Goal: Task Accomplishment & Management: Manage account settings

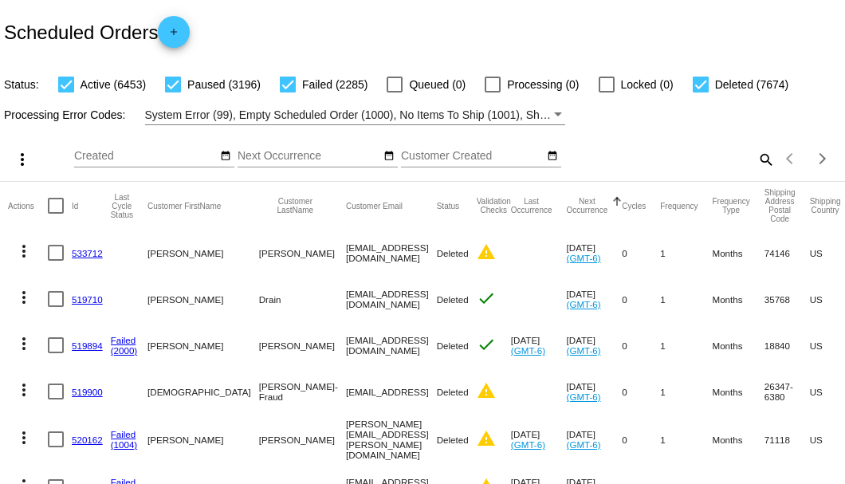
click at [763, 171] on mat-icon "search" at bounding box center [765, 159] width 19 height 25
click at [762, 163] on input "Search" at bounding box center [670, 156] width 211 height 13
paste input "843149"
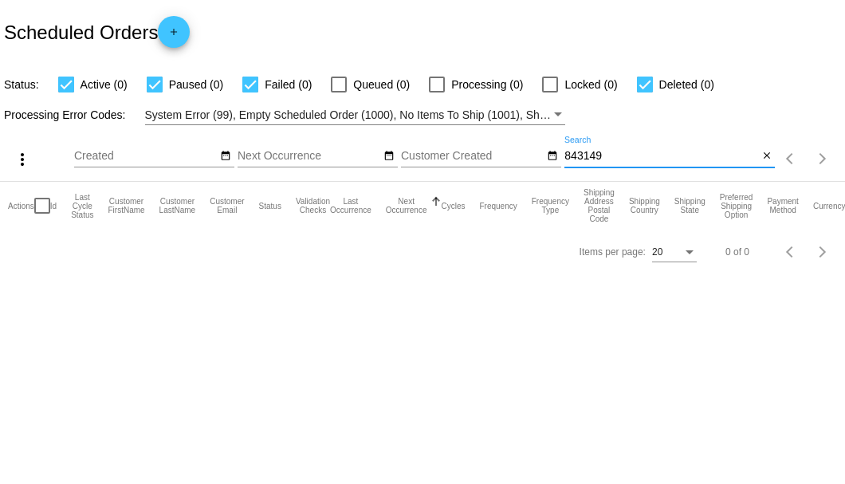
drag, startPoint x: 612, startPoint y: 152, endPoint x: 562, endPoint y: 152, distance: 50.2
click at [562, 152] on div "more_vert Sep Jan Feb Mar Apr 1" at bounding box center [422, 153] width 845 height 57
paste input "stevemckinney10@gmail.com"
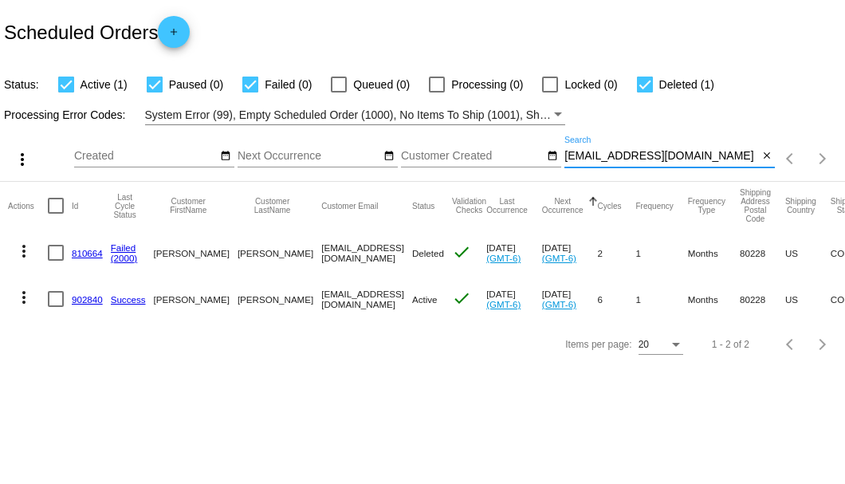
type input "stevemckinney10@gmail.com"
click at [92, 298] on link "902840" at bounding box center [87, 299] width 31 height 10
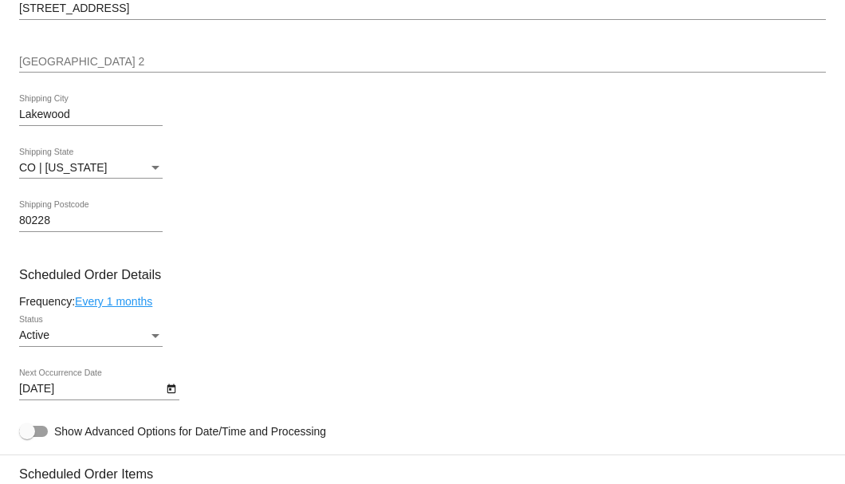
scroll to position [904, 0]
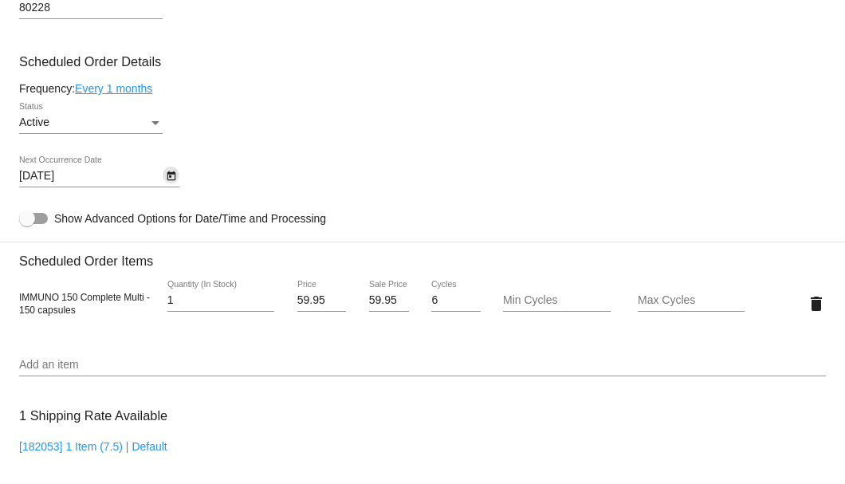
click at [169, 178] on icon "Open calendar" at bounding box center [171, 176] width 9 height 10
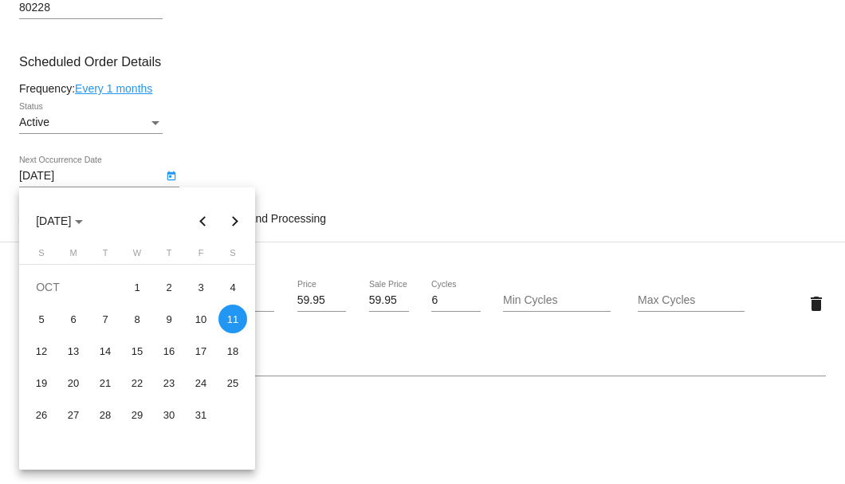
click at [233, 215] on button "Next month" at bounding box center [235, 221] width 32 height 32
click at [104, 354] on div "11" at bounding box center [105, 351] width 29 height 29
type input "11/11/2025"
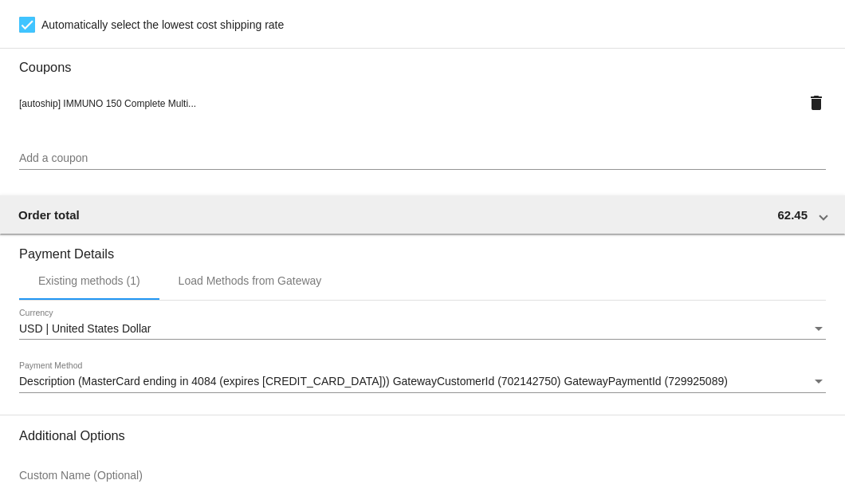
scroll to position [1539, 0]
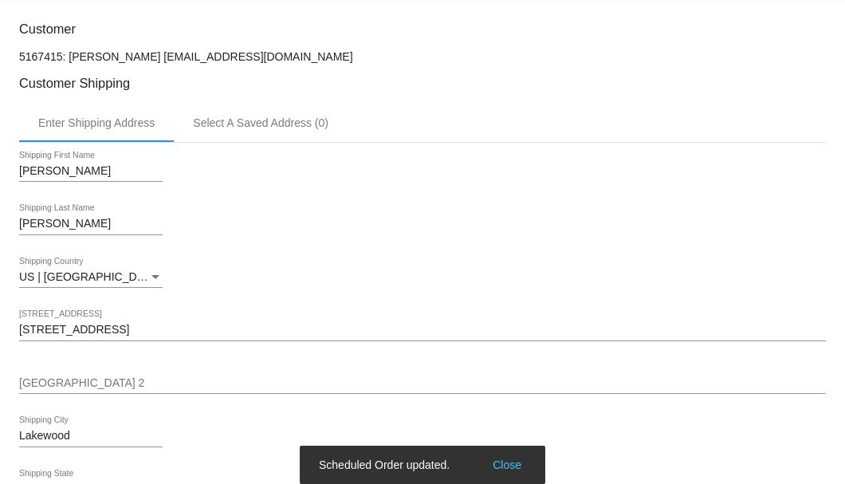
scroll to position [316, 0]
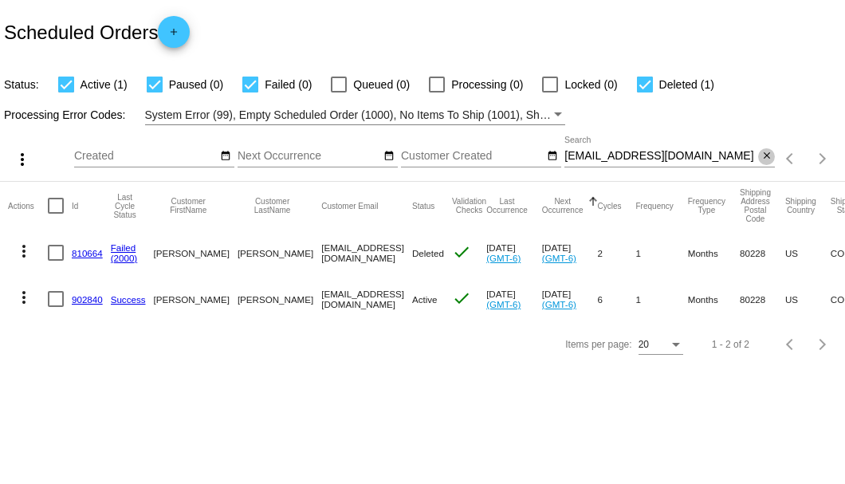
click at [767, 155] on mat-icon "close" at bounding box center [767, 156] width 11 height 13
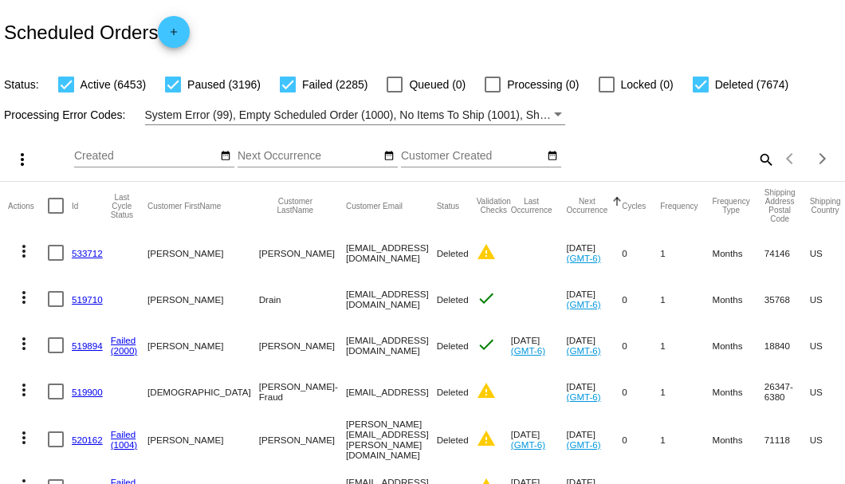
click at [764, 171] on mat-icon "search" at bounding box center [765, 159] width 19 height 25
click at [748, 163] on input "Search" at bounding box center [670, 156] width 211 height 13
paste input "stevemckinney10@gmail.com"
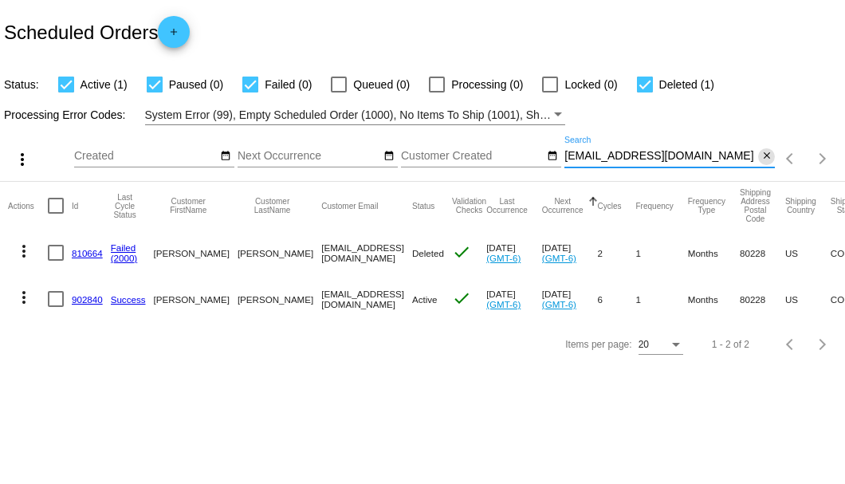
type input "stevemckinney10@gmail.com"
click at [767, 158] on mat-icon "close" at bounding box center [767, 156] width 11 height 13
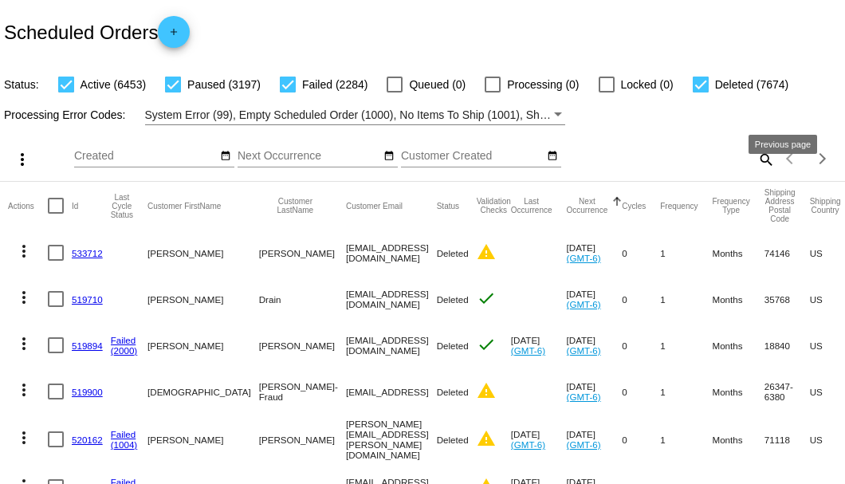
click at [758, 171] on mat-icon "search" at bounding box center [765, 159] width 19 height 25
click at [758, 163] on input "Search" at bounding box center [670, 156] width 211 height 13
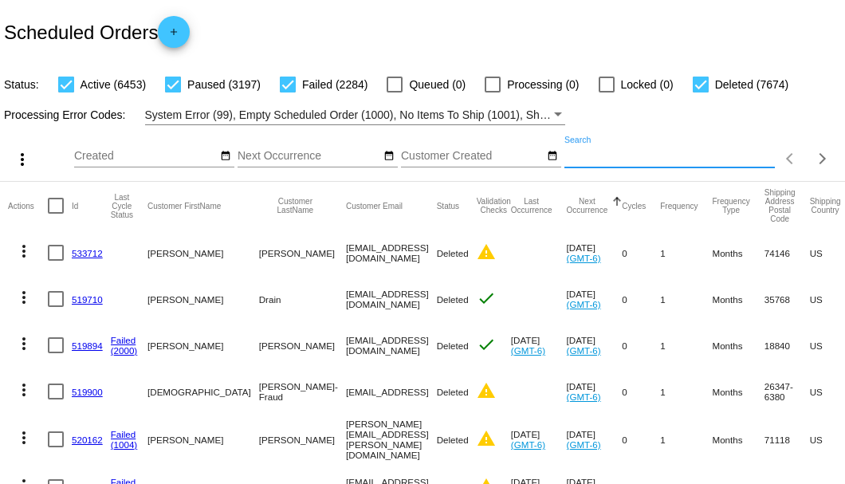
paste input "james1smith6363@gmail.com"
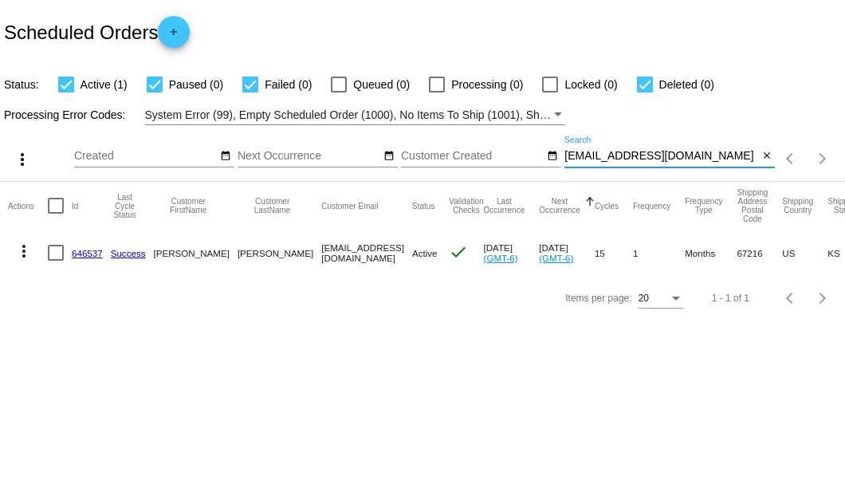
type input "james1smith6363@gmail.com"
click at [93, 253] on link "646537" at bounding box center [87, 253] width 31 height 10
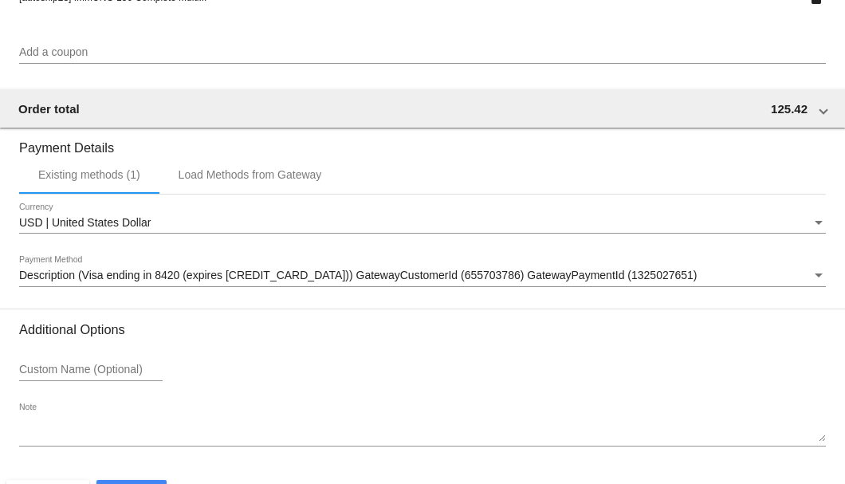
scroll to position [1539, 0]
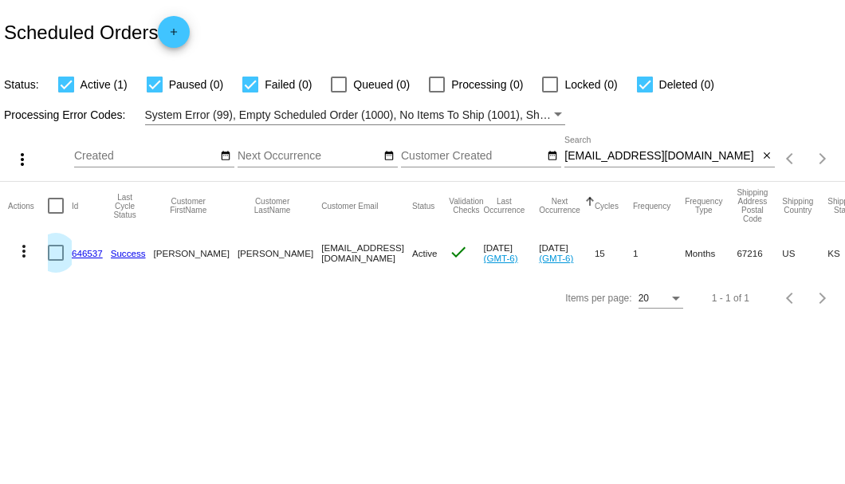
click at [56, 253] on div at bounding box center [56, 253] width 16 height 16
click at [56, 261] on input "checkbox" at bounding box center [55, 261] width 1 height 1
checkbox input "true"
click at [22, 252] on mat-icon "more_vert" at bounding box center [23, 251] width 19 height 19
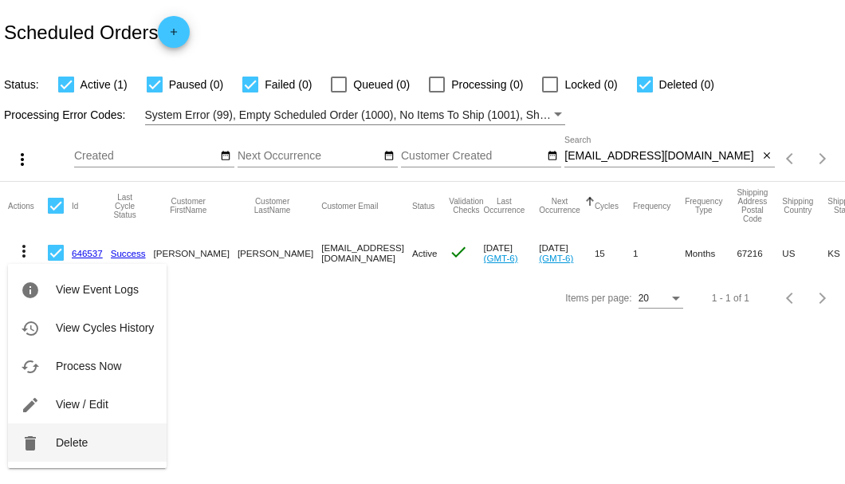
click at [68, 443] on span "Delete" at bounding box center [72, 442] width 32 height 13
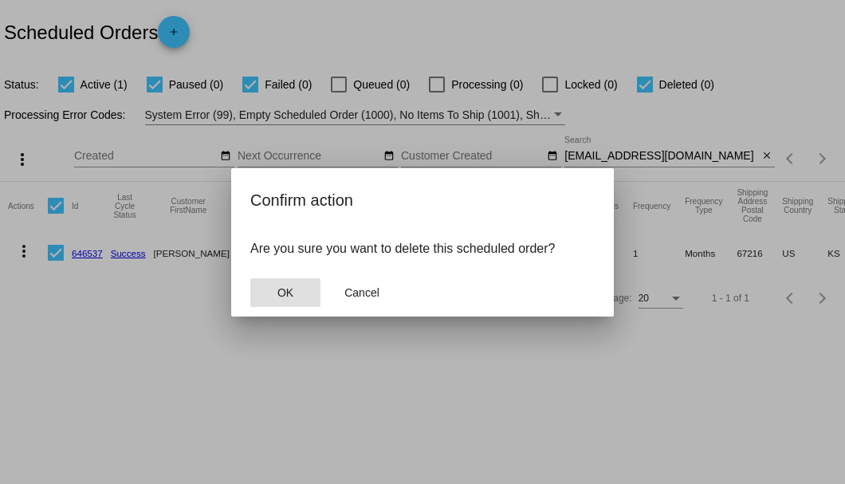
click at [291, 297] on span "OK" at bounding box center [286, 292] width 16 height 13
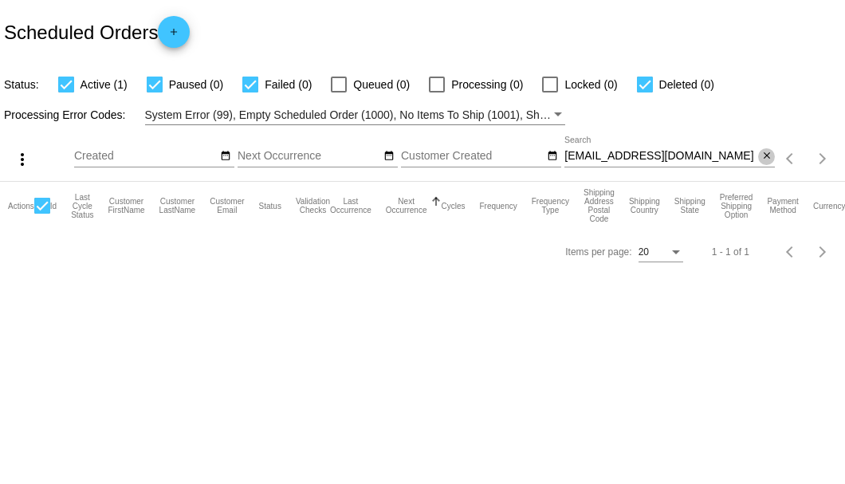
click at [767, 157] on mat-icon "close" at bounding box center [767, 156] width 11 height 13
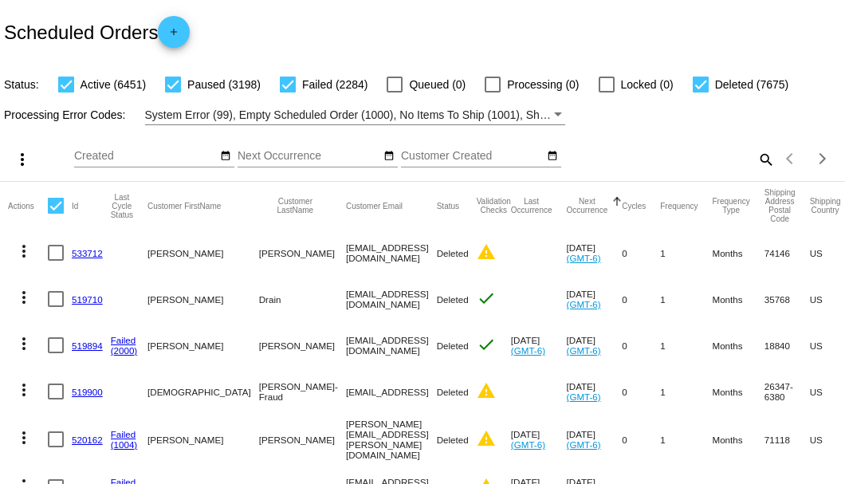
click at [757, 171] on mat-icon "search" at bounding box center [765, 159] width 19 height 25
click at [757, 163] on input "Search" at bounding box center [670, 156] width 211 height 13
paste input "james1smith6363@gmail.com"
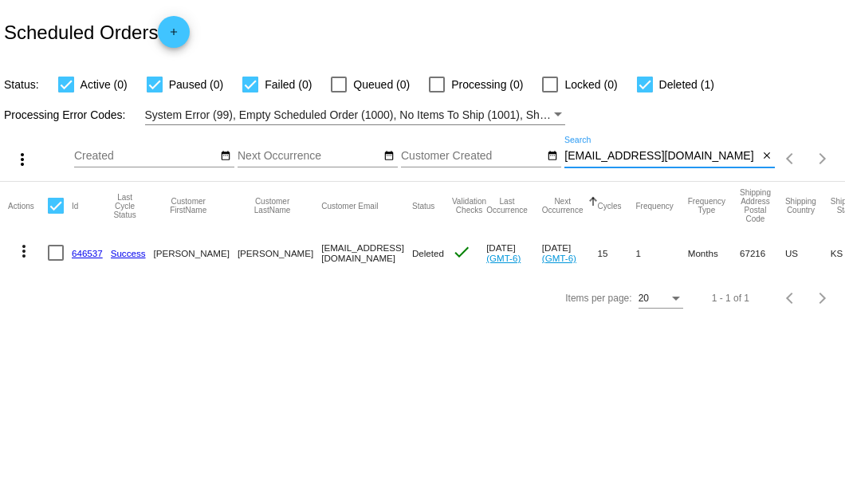
type input "james1smith6363@gmail.com"
click at [85, 256] on link "646537" at bounding box center [87, 253] width 31 height 10
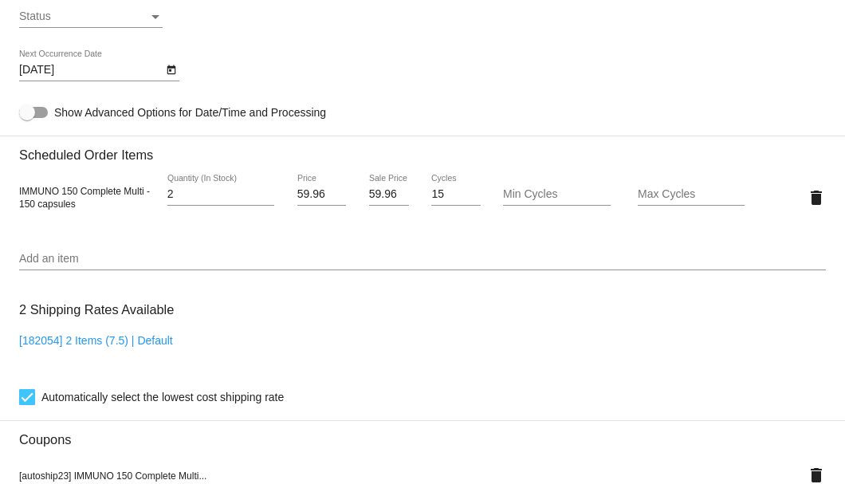
scroll to position [850, 0]
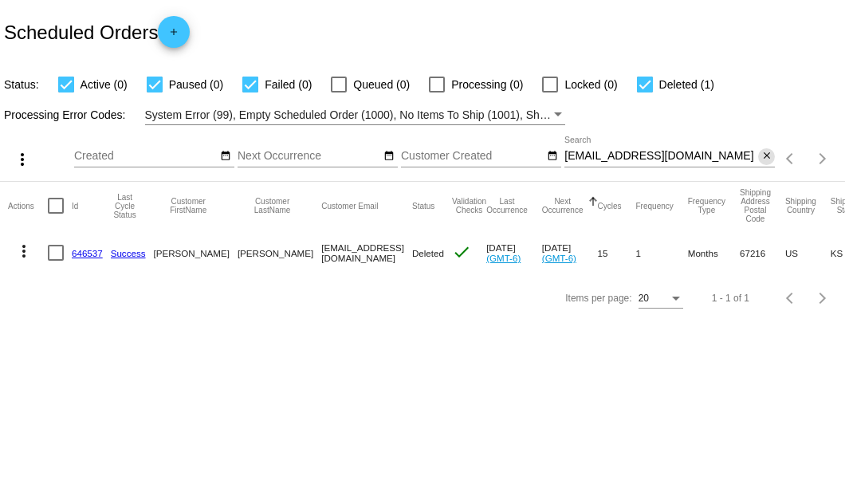
click at [770, 153] on mat-icon "close" at bounding box center [767, 156] width 11 height 13
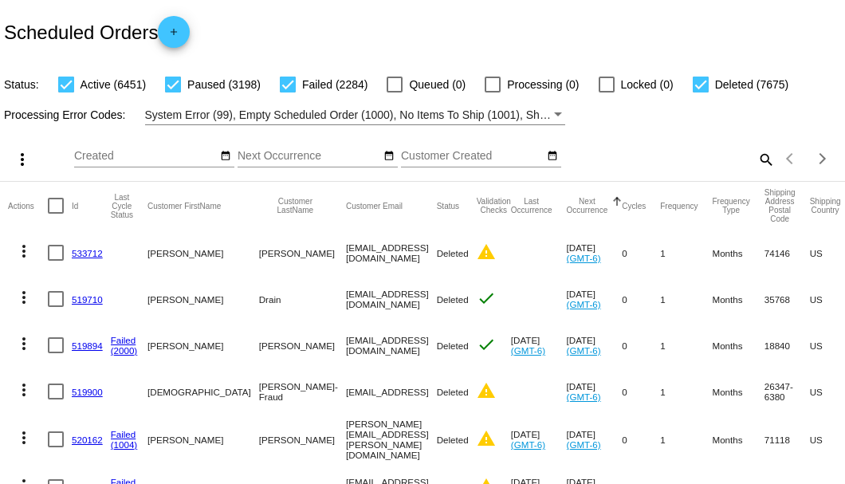
click at [756, 171] on mat-icon "search" at bounding box center [765, 159] width 19 height 25
click at [754, 163] on input "Search" at bounding box center [670, 156] width 211 height 13
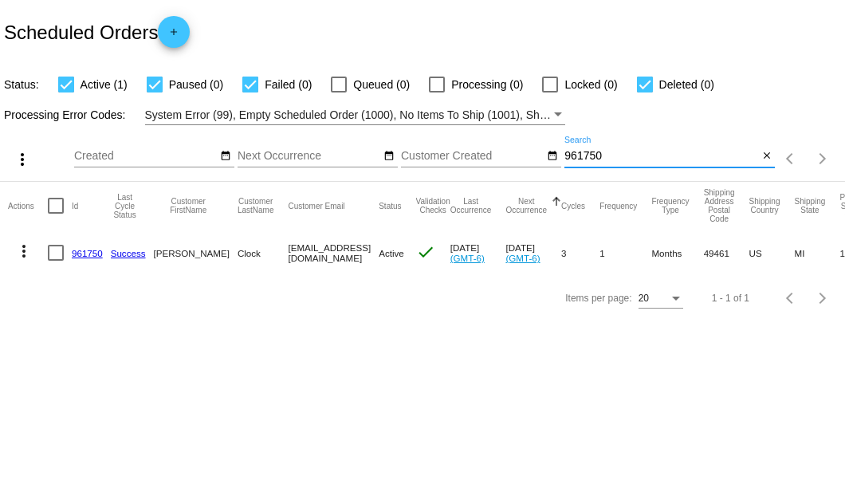
type input "961750"
click at [51, 250] on div at bounding box center [56, 253] width 16 height 16
click at [55, 261] on input "checkbox" at bounding box center [55, 261] width 1 height 1
checkbox input "true"
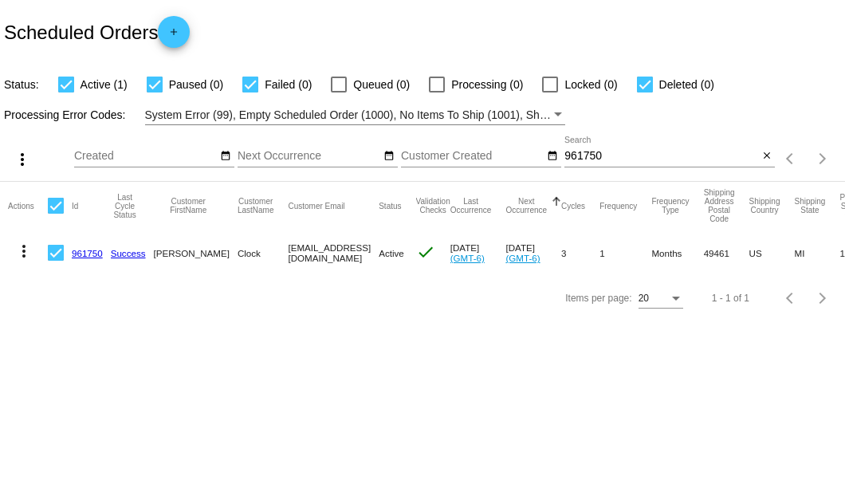
click at [21, 251] on mat-icon "more_vert" at bounding box center [23, 251] width 19 height 19
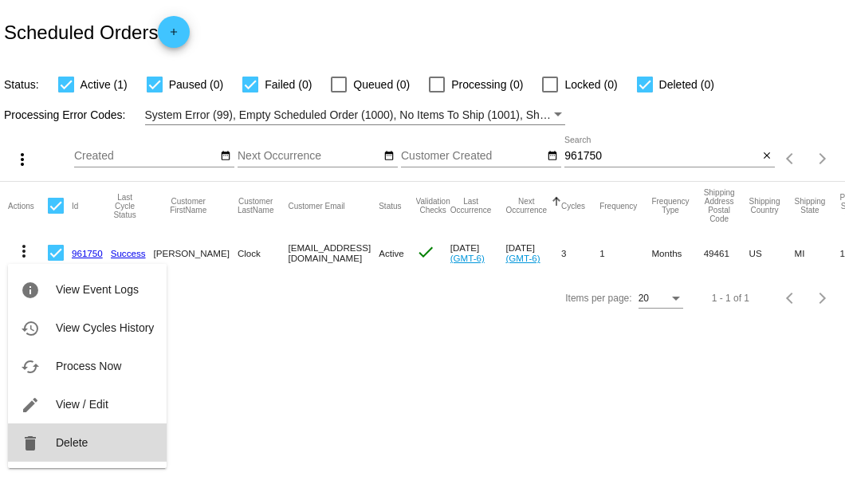
click at [65, 439] on span "Delete" at bounding box center [72, 442] width 32 height 13
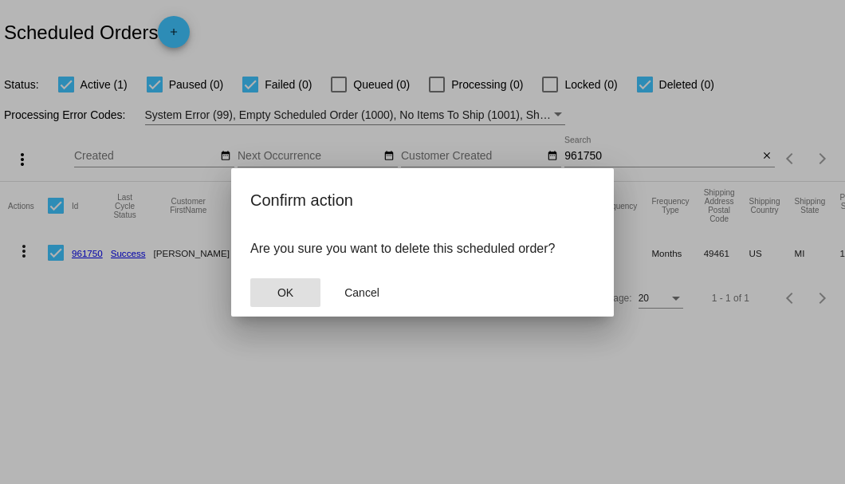
click at [297, 299] on button "OK" at bounding box center [285, 292] width 70 height 29
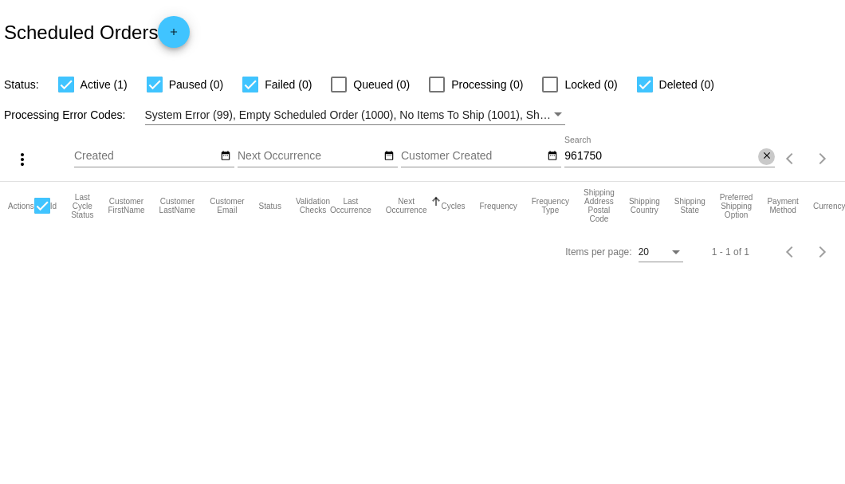
click at [767, 153] on mat-icon "close" at bounding box center [767, 156] width 11 height 13
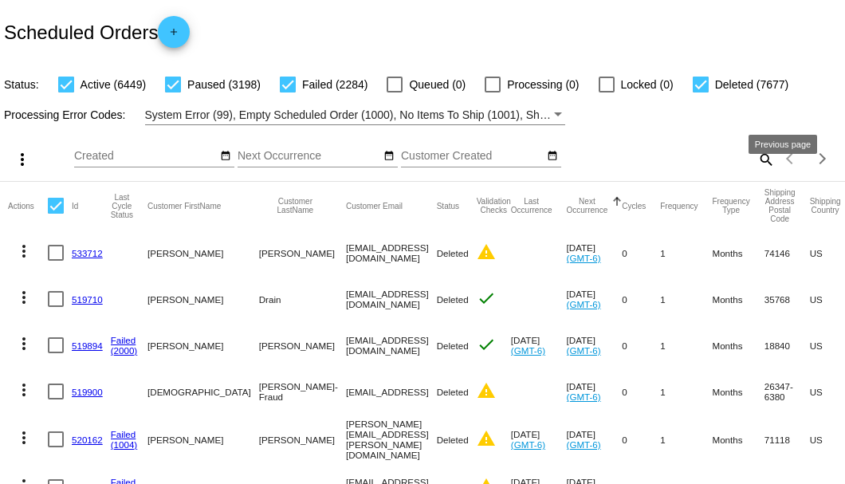
click at [760, 171] on mat-icon "search" at bounding box center [765, 159] width 19 height 25
click at [759, 163] on input "Search" at bounding box center [670, 156] width 211 height 13
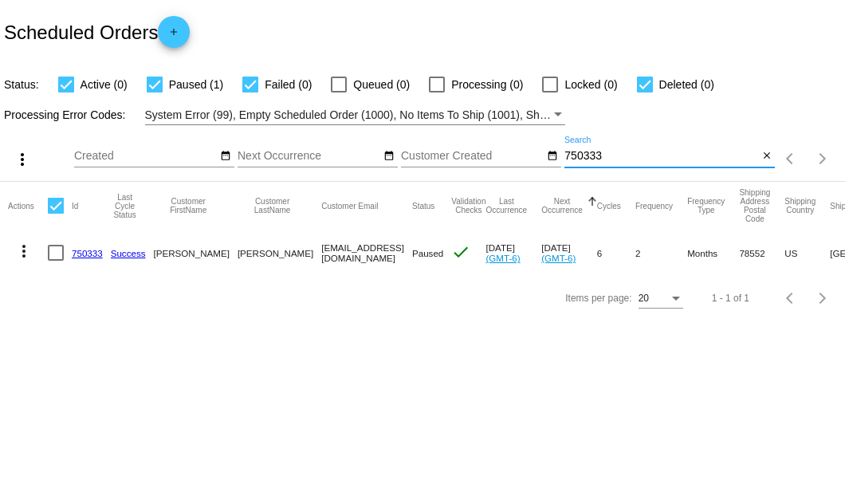
type input "750333"
click at [91, 250] on link "750333" at bounding box center [87, 253] width 31 height 10
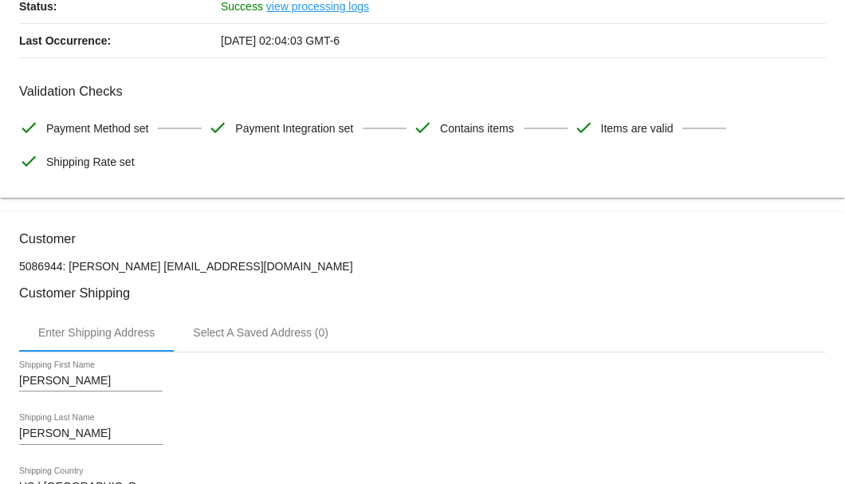
scroll to position [372, 0]
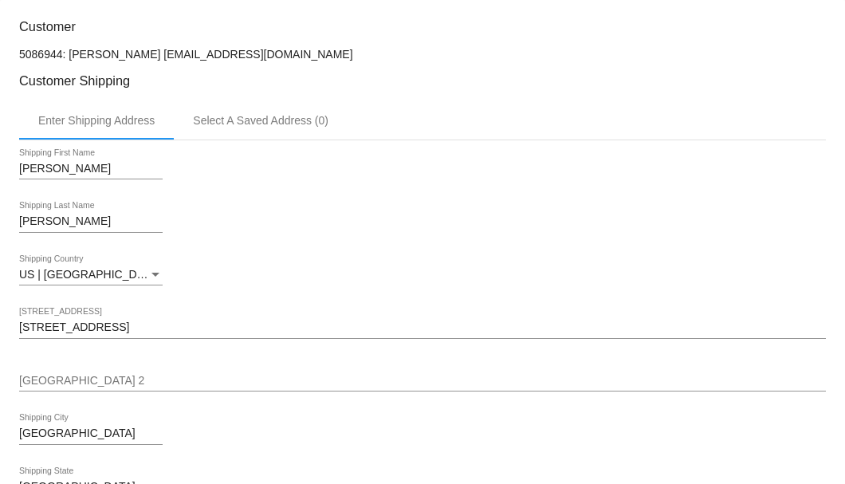
drag, startPoint x: 281, startPoint y: 51, endPoint x: 152, endPoint y: 53, distance: 129.2
click at [152, 53] on p "5086944: Monty OBannon obannon545@gmail.com" at bounding box center [422, 54] width 807 height 13
copy p "obannon545@gmail.com"
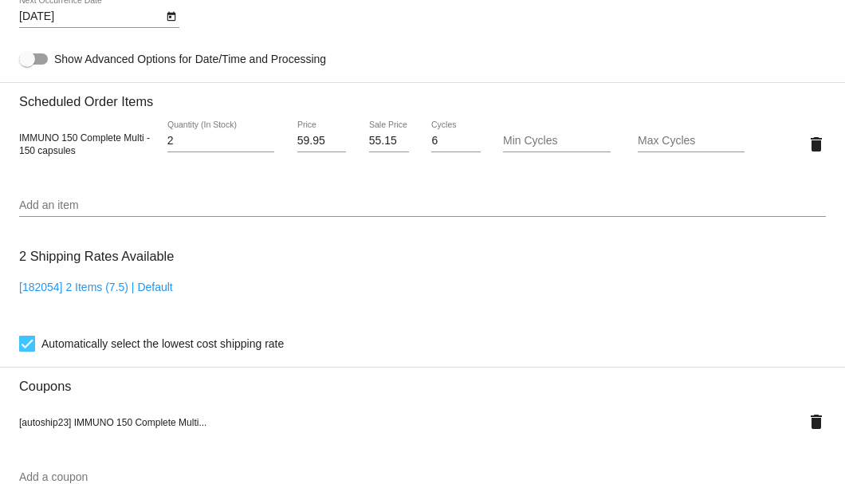
scroll to position [904, 0]
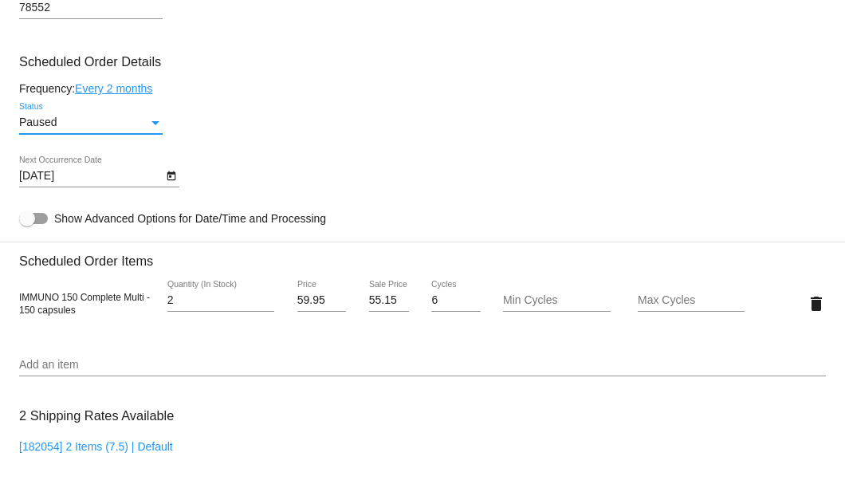
click at [150, 120] on div "Status" at bounding box center [155, 122] width 14 height 13
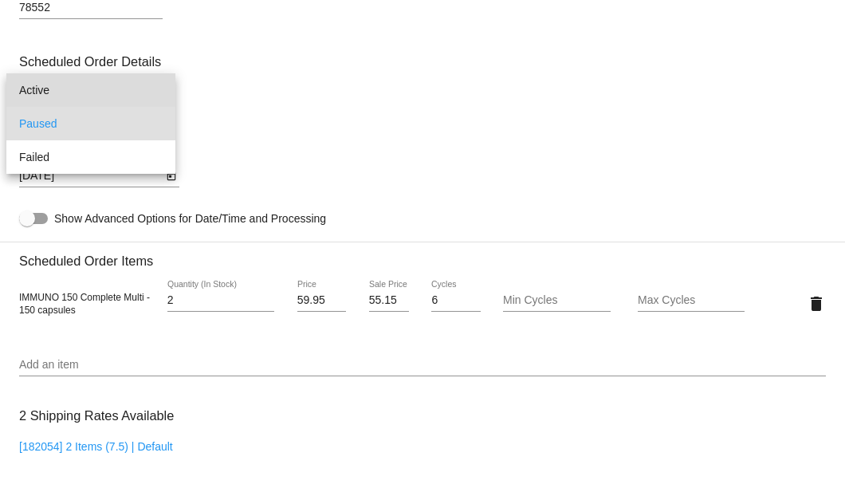
click at [108, 91] on span "Active" at bounding box center [91, 89] width 144 height 33
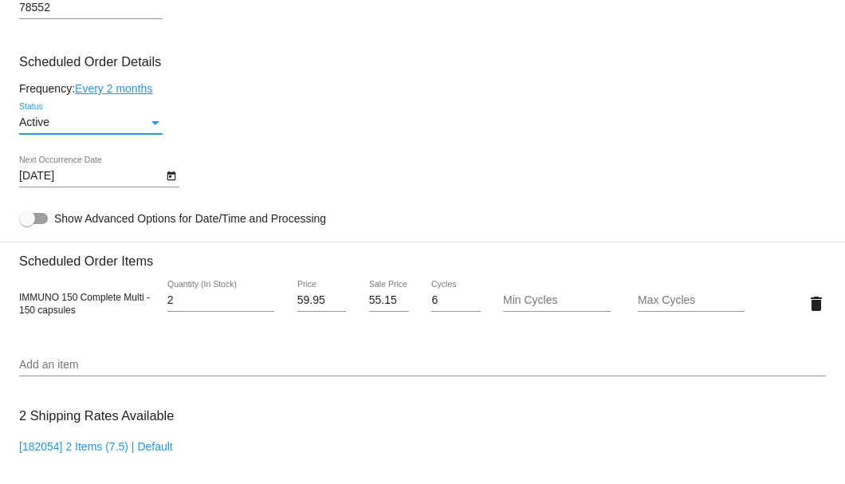
click at [173, 180] on icon "Open calendar" at bounding box center [171, 176] width 11 height 19
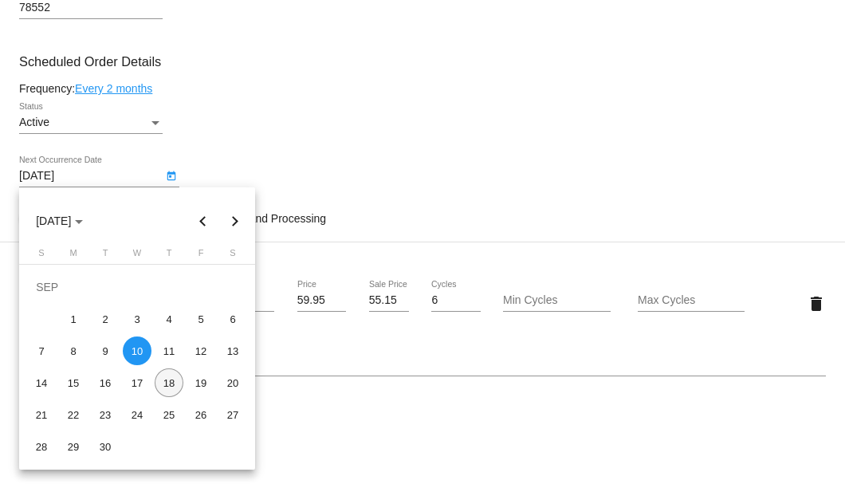
click at [167, 385] on div "18" at bounding box center [169, 382] width 29 height 29
type input "9/18/2025"
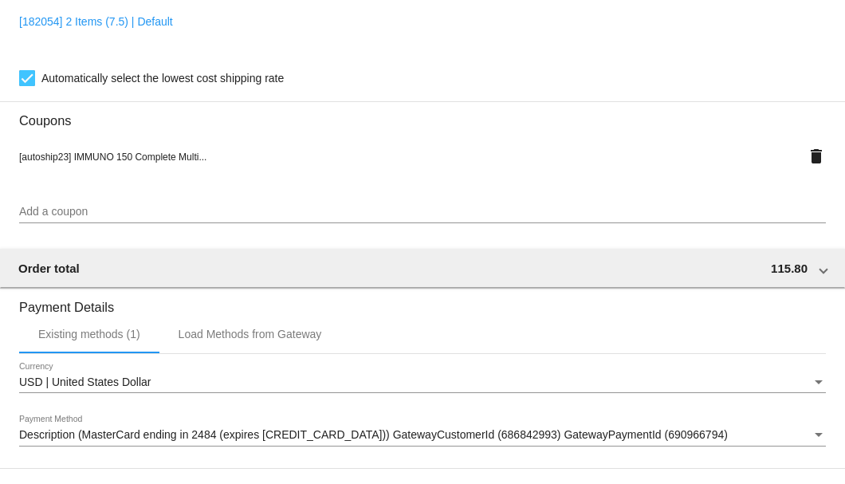
scroll to position [1539, 0]
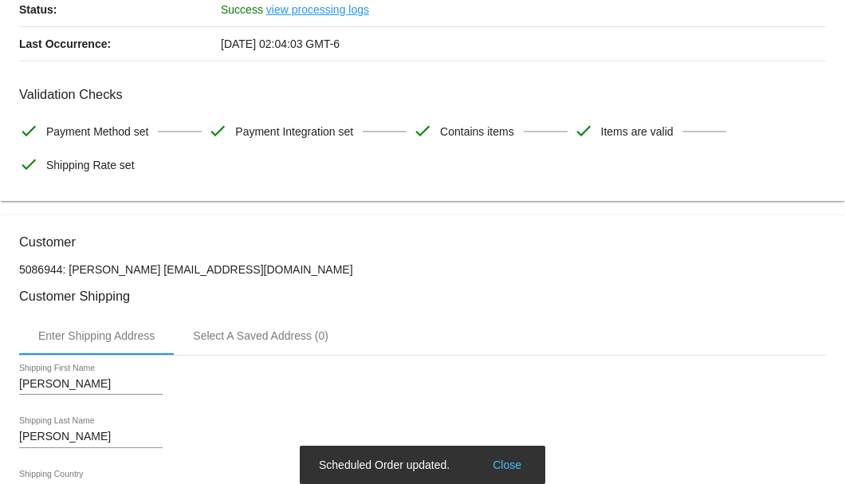
scroll to position [0, 0]
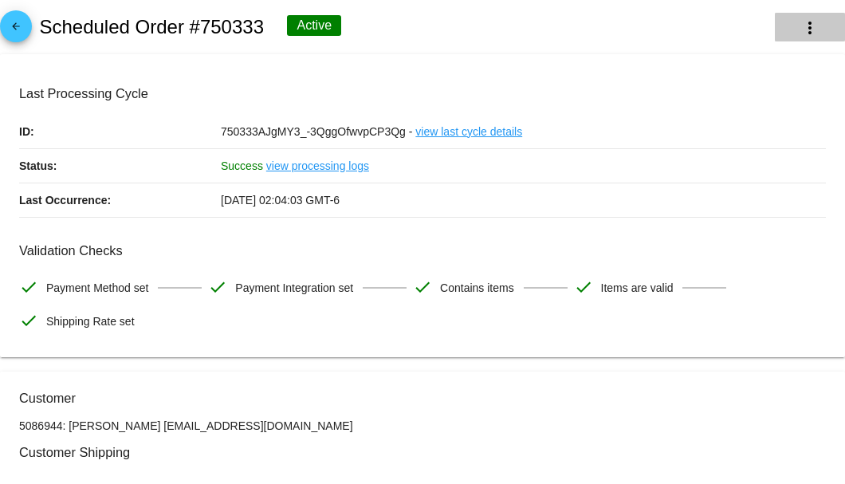
click at [801, 35] on mat-icon "more_vert" at bounding box center [810, 27] width 19 height 19
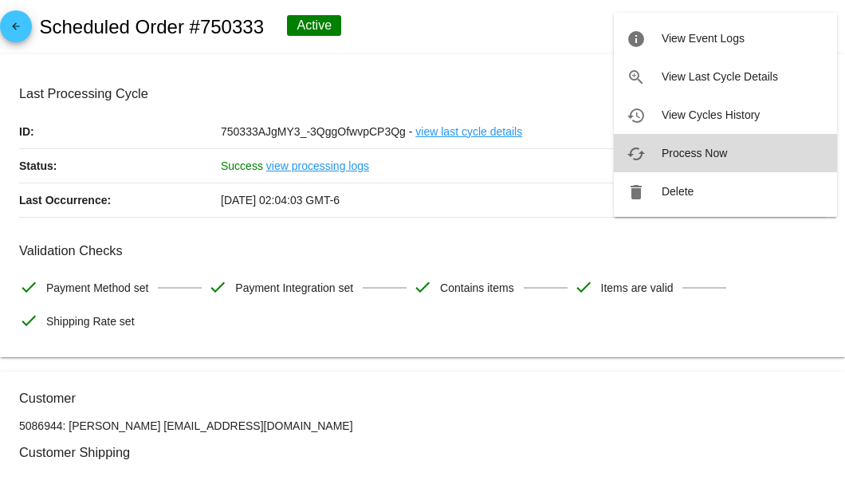
click at [676, 148] on span "Process Now" at bounding box center [694, 153] width 65 height 13
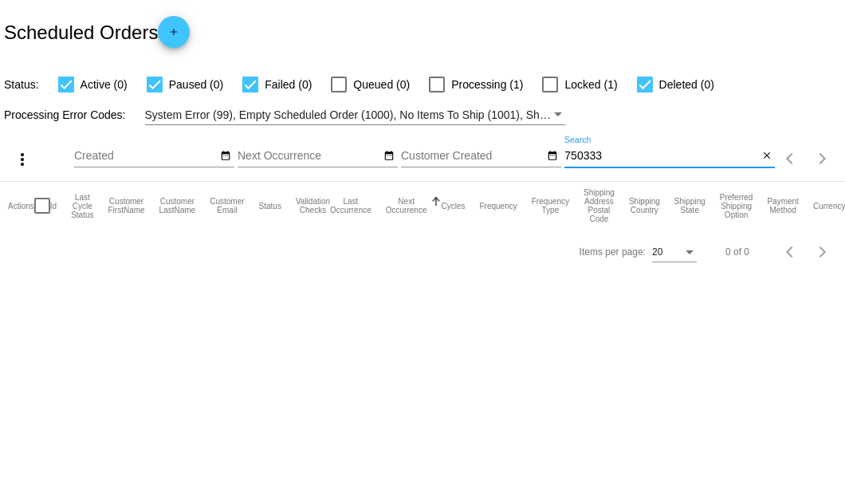
click at [606, 150] on input "750333" at bounding box center [662, 156] width 194 height 13
type input "750333"
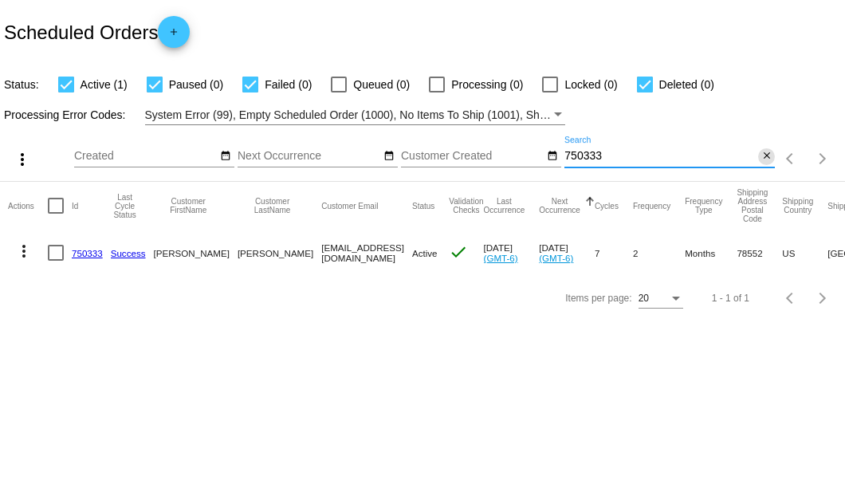
click at [762, 159] on mat-icon "close" at bounding box center [767, 156] width 11 height 13
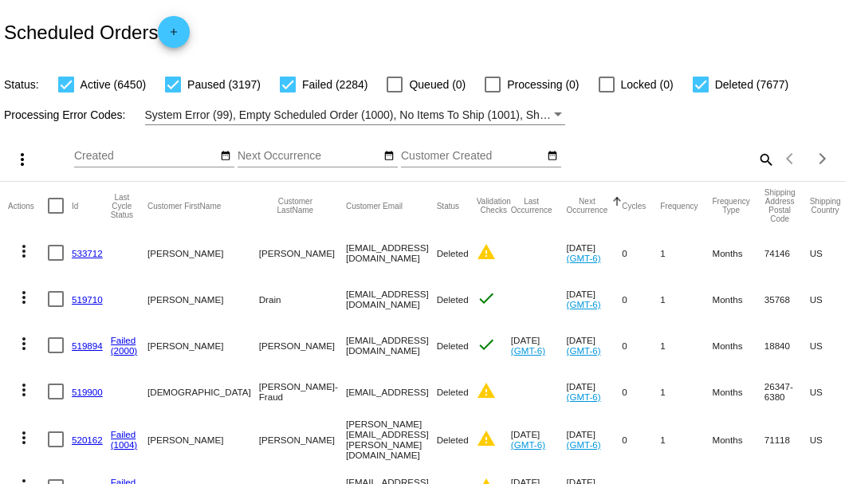
click at [763, 171] on mat-icon "search" at bounding box center [765, 159] width 19 height 25
click at [758, 163] on input "Search" at bounding box center [670, 156] width 211 height 13
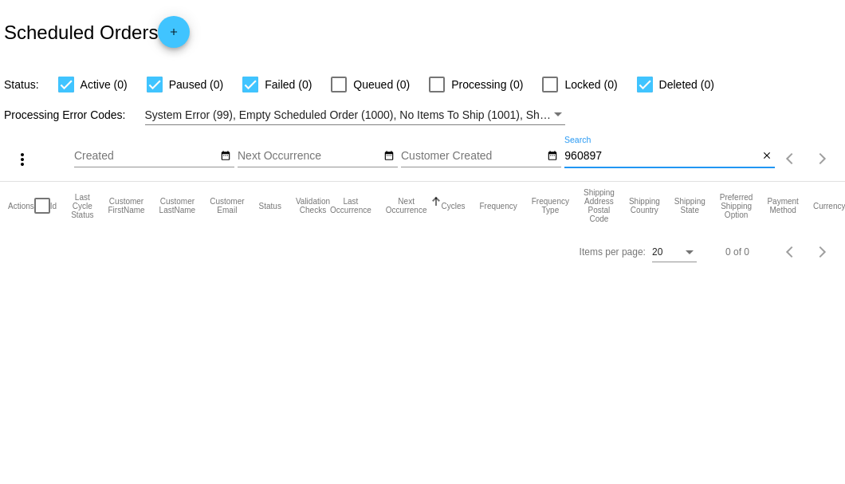
click at [574, 155] on input "960897" at bounding box center [662, 156] width 194 height 13
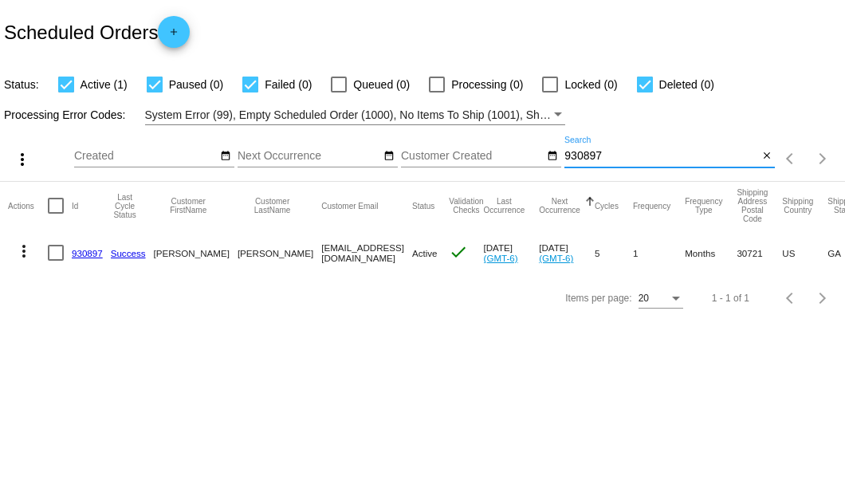
type input "930897"
click at [88, 248] on link "930897" at bounding box center [87, 253] width 31 height 10
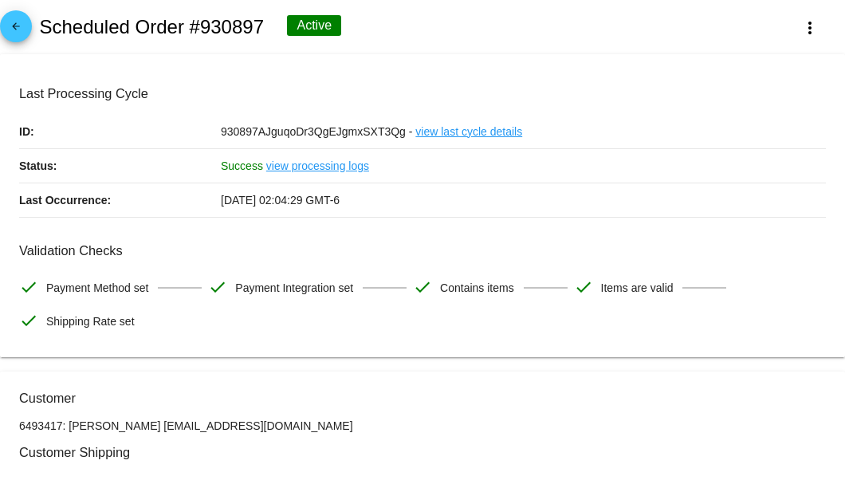
scroll to position [106, 0]
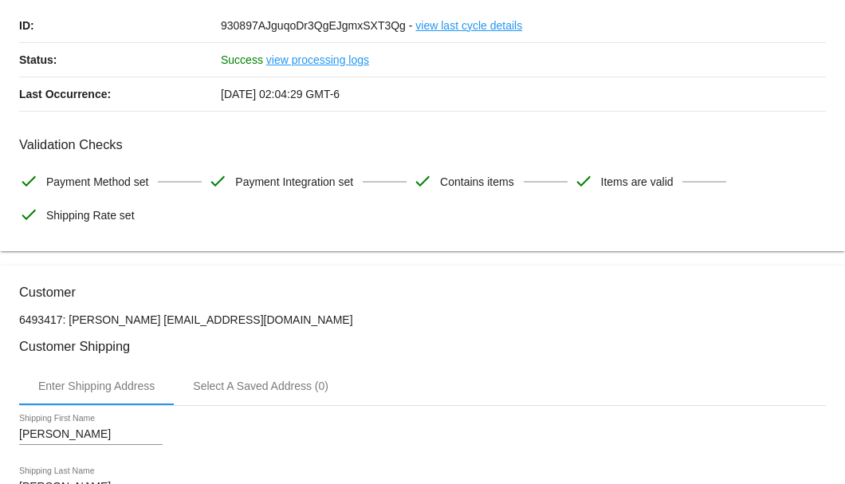
drag, startPoint x: 335, startPoint y: 316, endPoint x: 161, endPoint y: 319, distance: 173.9
click at [161, 319] on p "6493417: Barbara A Warren 7062290490@ExceptionalProducts.org" at bounding box center [422, 319] width 807 height 13
copy p "7062290490@ExceptionalProducts.org"
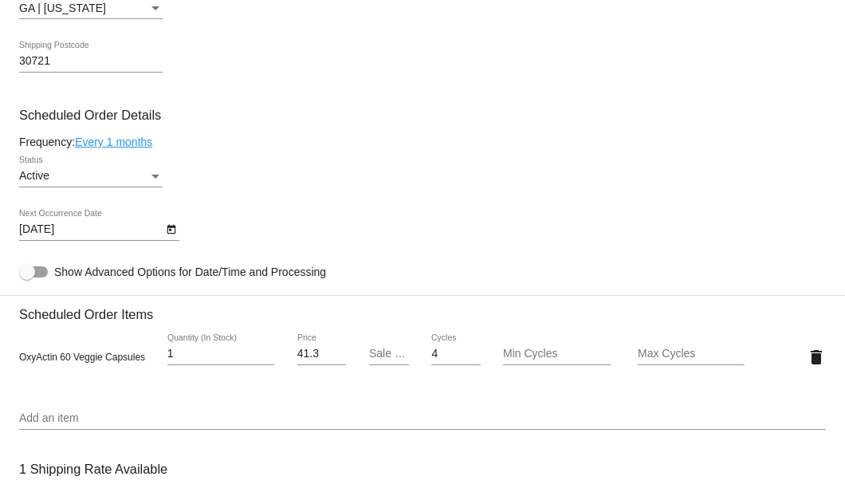
scroll to position [1063, 0]
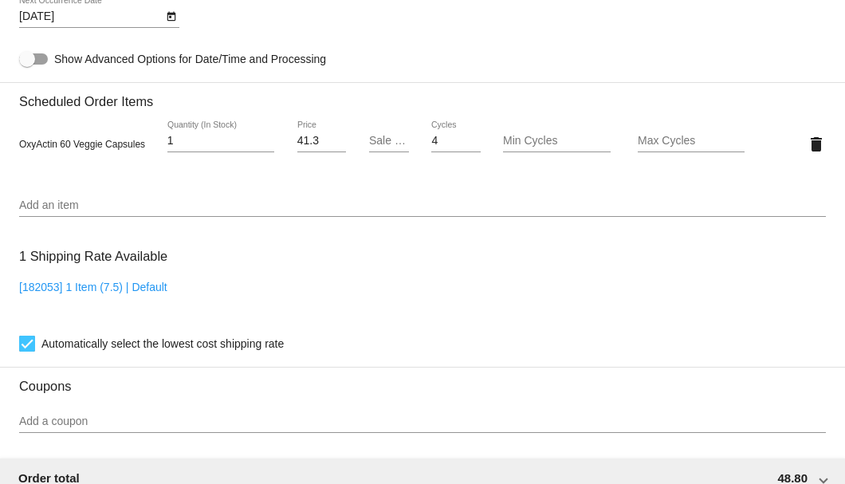
click at [101, 211] on input "Add an item" at bounding box center [422, 205] width 807 height 13
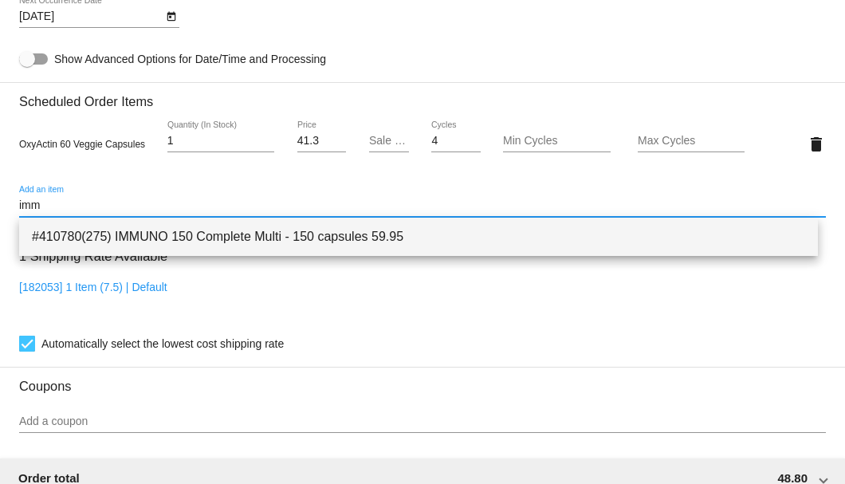
type input "imm"
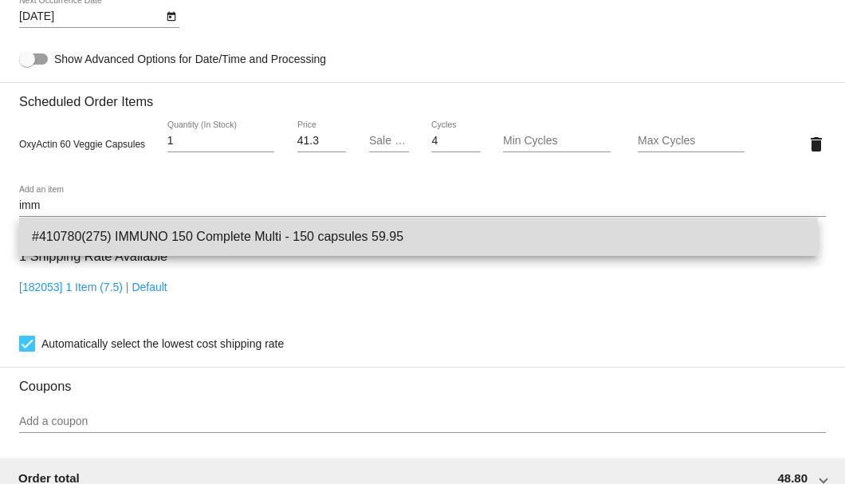
click at [116, 236] on span "#410780(275) IMMUNO 150 Complete Multi - 150 capsules 59.95" at bounding box center [419, 237] width 774 height 38
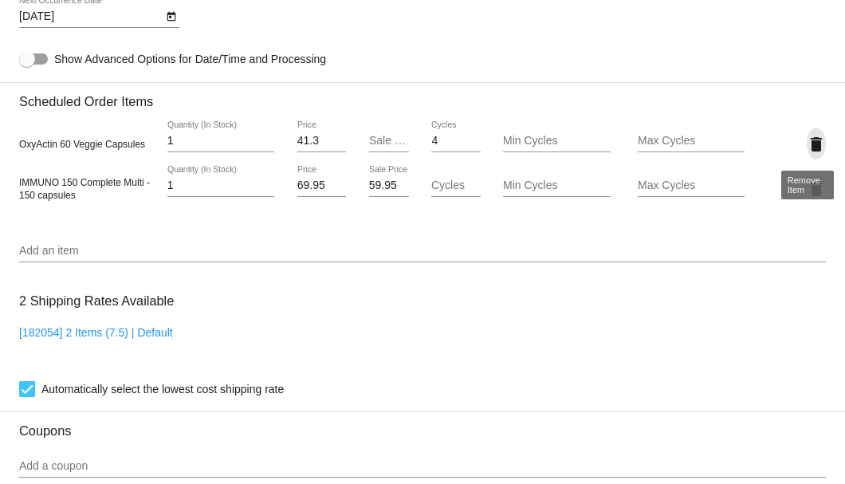
click at [807, 146] on mat-icon "delete" at bounding box center [816, 144] width 19 height 19
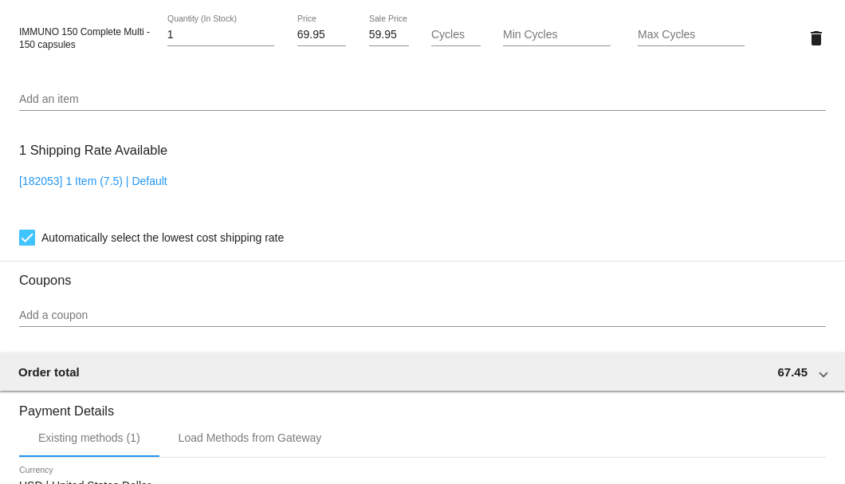
scroll to position [1010, 0]
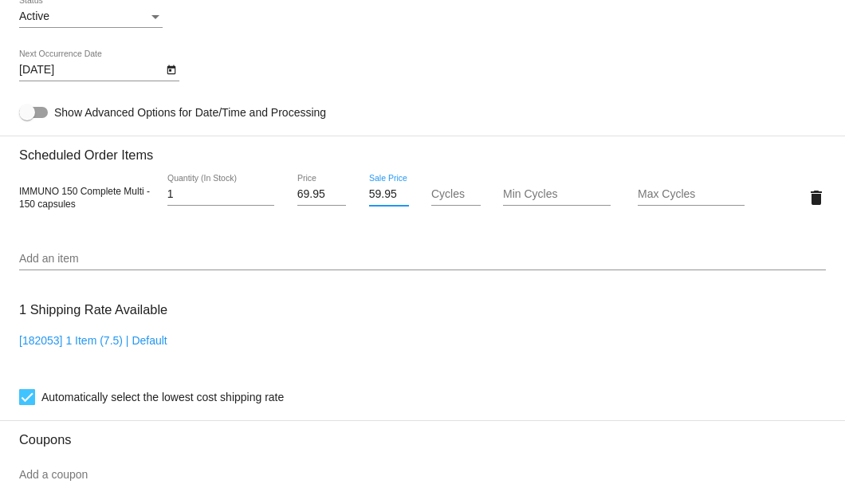
click at [371, 189] on input "59.95" at bounding box center [389, 194] width 40 height 13
type input "54.95"
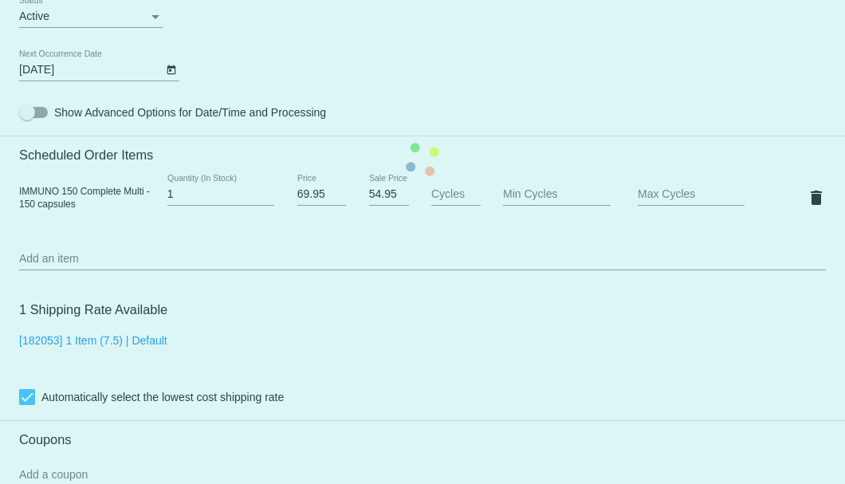
scroll to position [0, 0]
click at [348, 278] on mat-card "Customer 6493417: Barbara A Warren 7062290490@ExceptionalProducts.org Customer …" at bounding box center [422, 159] width 845 height 1595
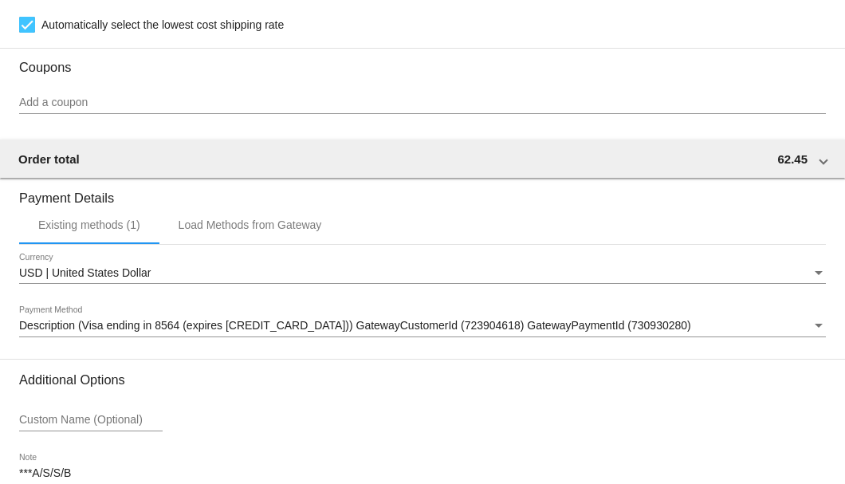
scroll to position [1483, 0]
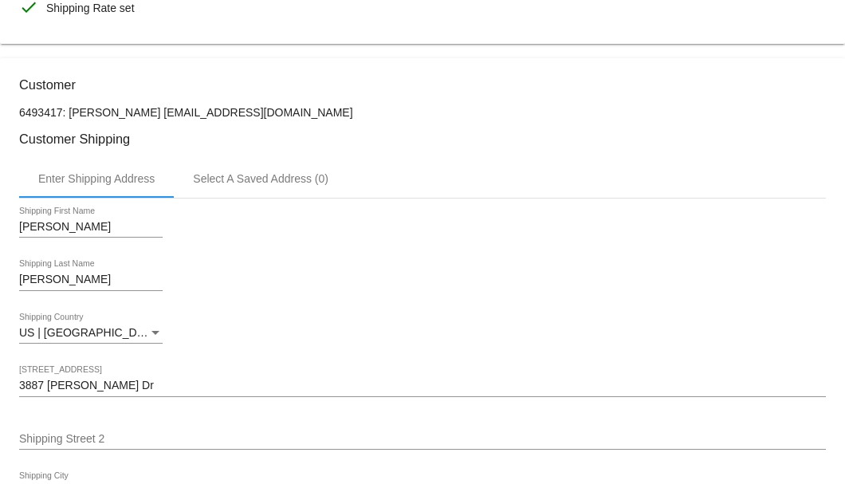
scroll to position [154, 0]
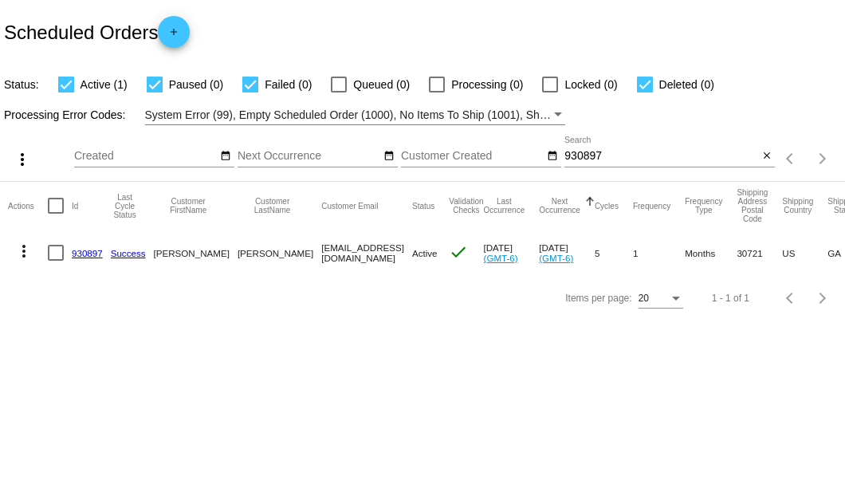
click at [88, 258] on mat-cell "930897" at bounding box center [91, 253] width 39 height 46
click at [89, 252] on link "930897" at bounding box center [87, 253] width 31 height 10
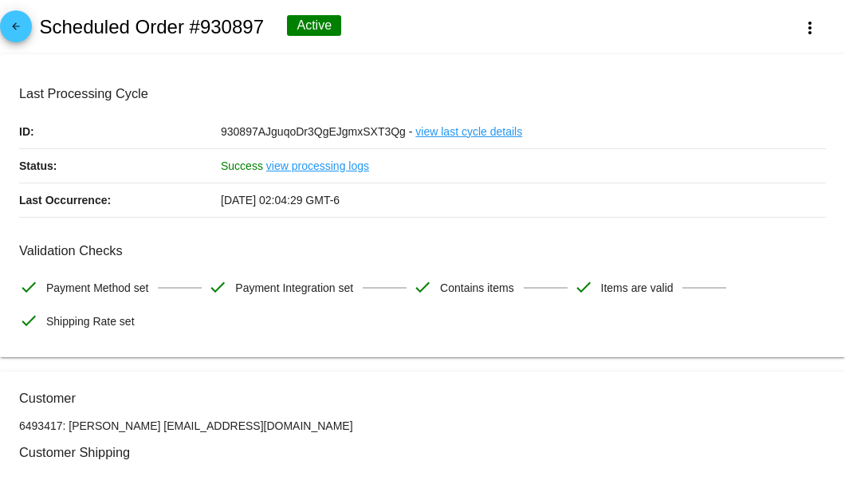
click at [565, 36] on div "arrow_back Scheduled Order #930897 Active more_vert" at bounding box center [422, 27] width 845 height 54
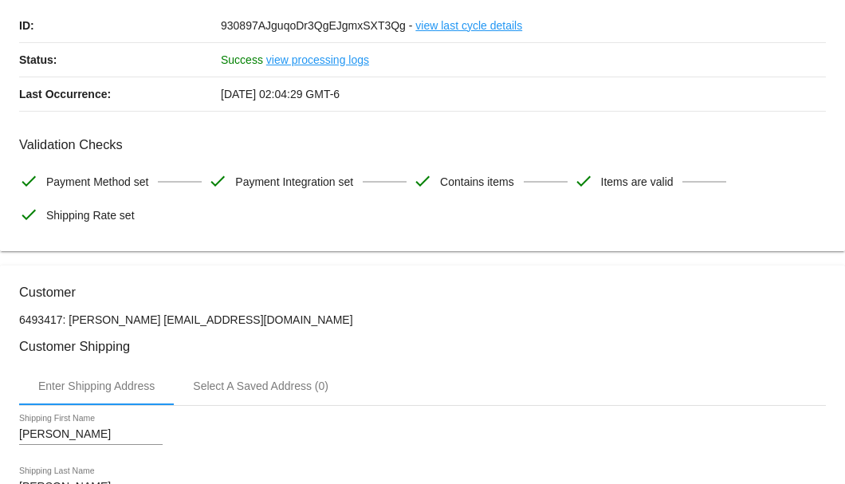
scroll to position [53, 0]
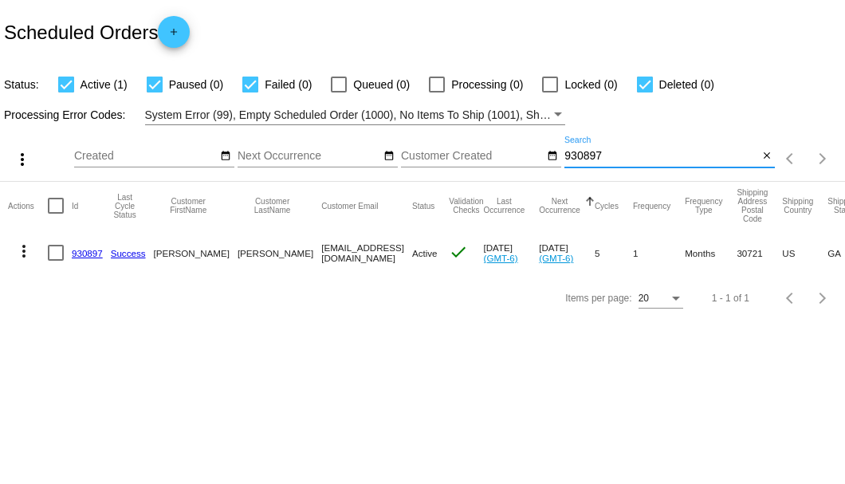
click at [579, 161] on input "930897" at bounding box center [662, 156] width 194 height 13
paste input "846235"
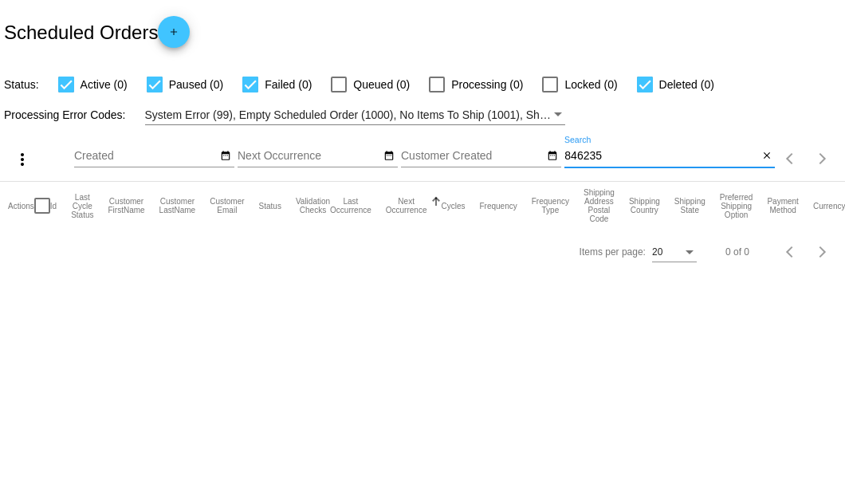
click at [580, 152] on input "846235" at bounding box center [662, 156] width 194 height 13
paste input "johndadams4000@gmail.com"
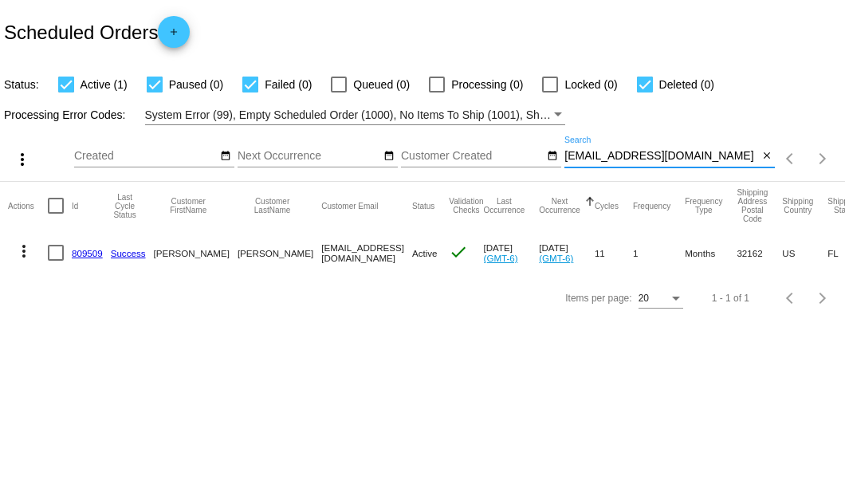
type input "johndadams4000@gmail.com"
click at [46, 250] on mat-cell "more_vert" at bounding box center [28, 253] width 40 height 46
click at [55, 255] on div at bounding box center [56, 253] width 16 height 16
click at [55, 261] on input "checkbox" at bounding box center [55, 261] width 1 height 1
checkbox input "true"
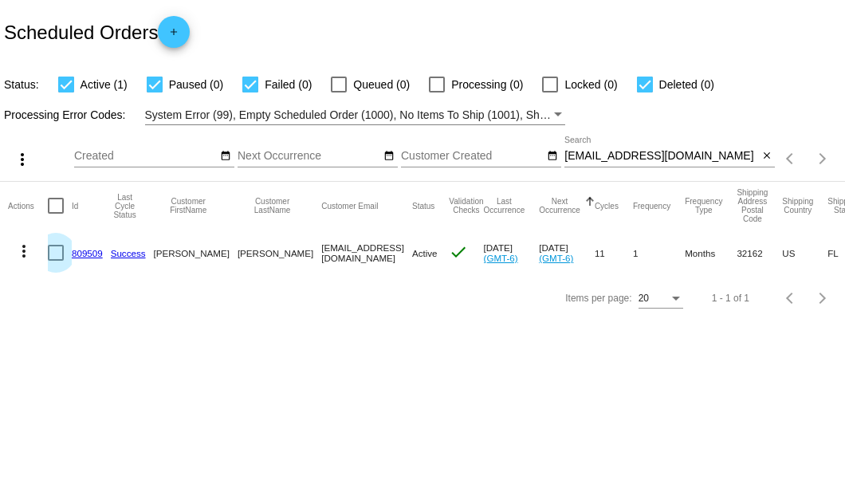
checkbox input "true"
click at [22, 249] on mat-icon "more_vert" at bounding box center [23, 251] width 19 height 19
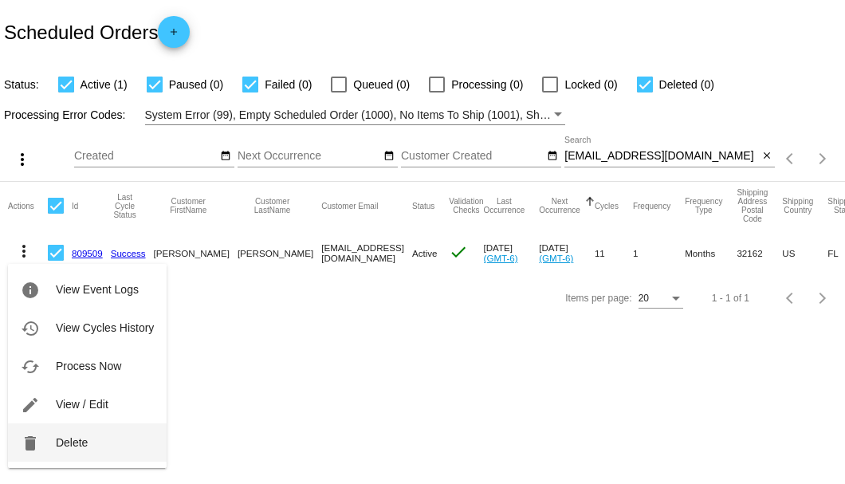
click at [64, 443] on span "Delete" at bounding box center [72, 442] width 32 height 13
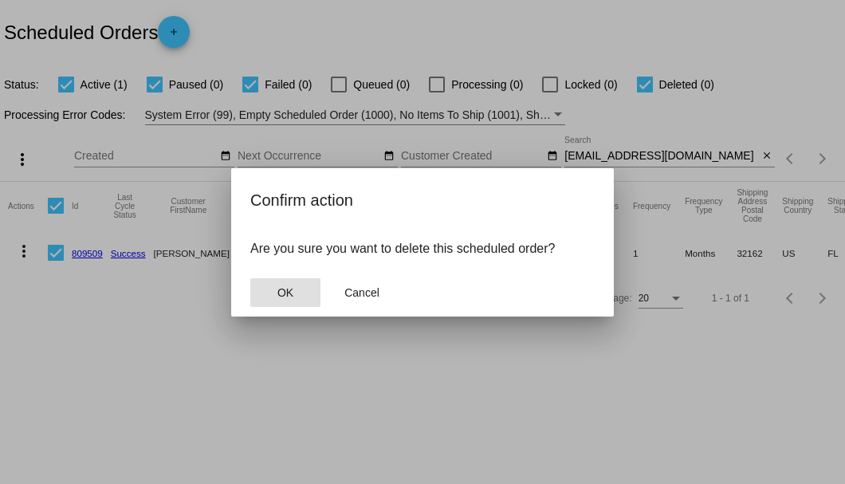
click at [290, 287] on span "OK" at bounding box center [286, 292] width 16 height 13
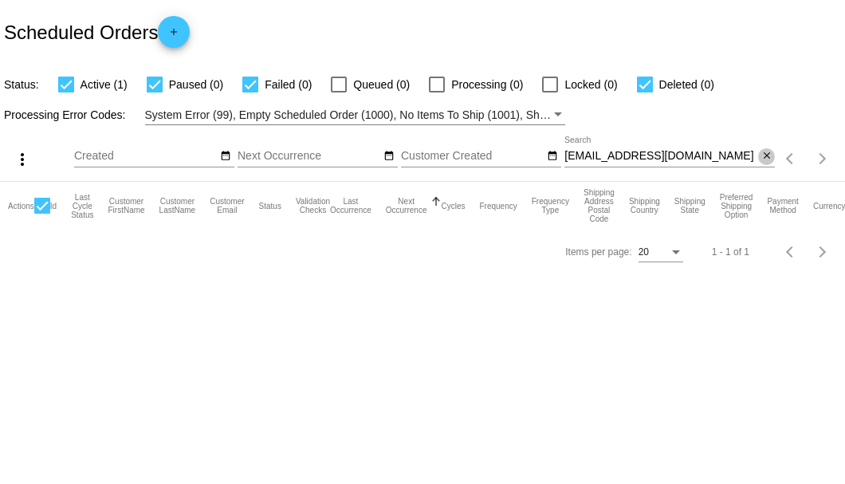
click at [767, 159] on mat-icon "close" at bounding box center [767, 156] width 11 height 13
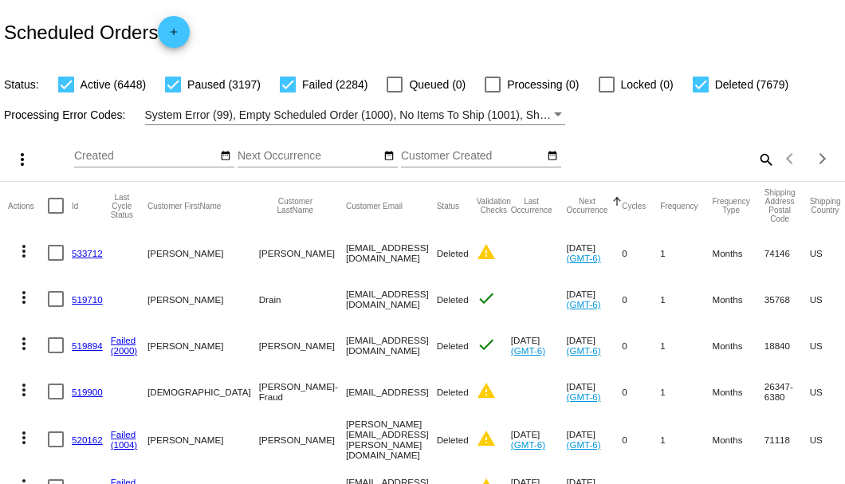
click at [756, 171] on mat-icon "search" at bounding box center [765, 159] width 19 height 25
click at [756, 163] on input "Search" at bounding box center [670, 156] width 211 height 13
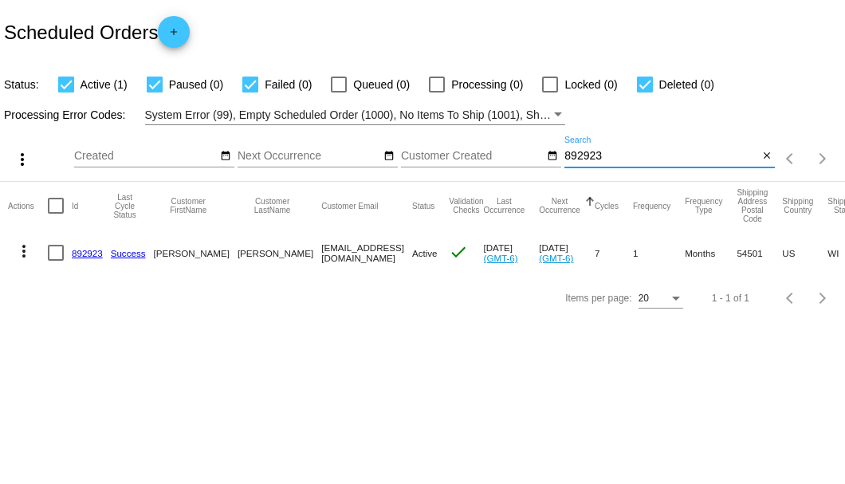
type input "892923"
click at [86, 252] on link "892923" at bounding box center [87, 253] width 31 height 10
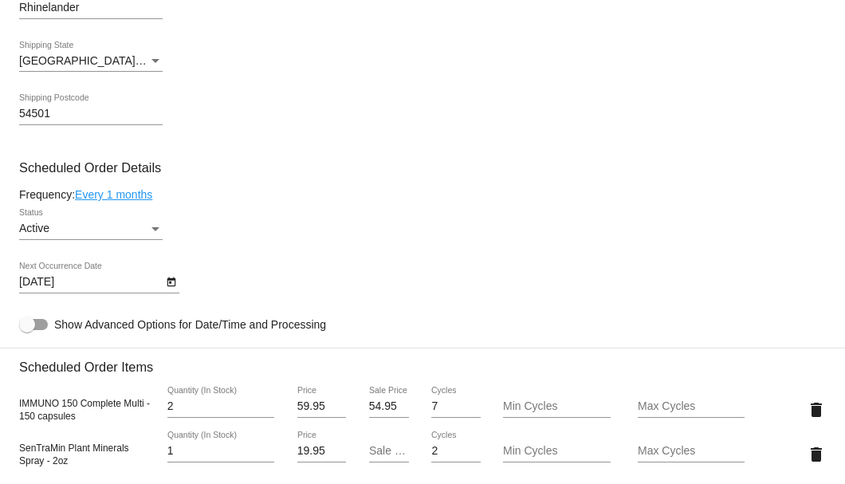
scroll to position [1010, 0]
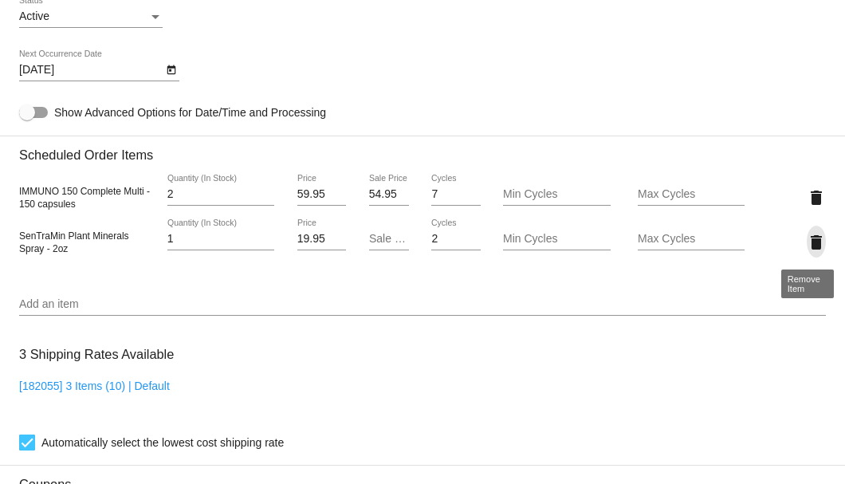
click at [807, 238] on mat-icon "delete" at bounding box center [816, 242] width 19 height 19
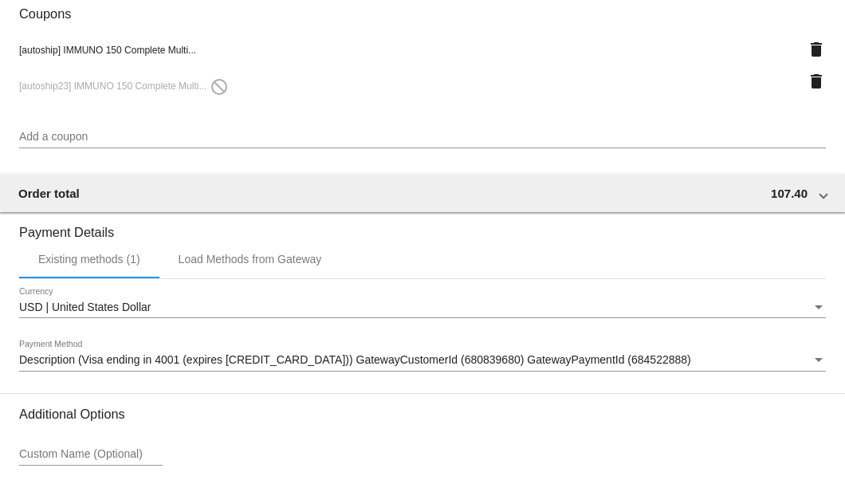
scroll to position [1276, 0]
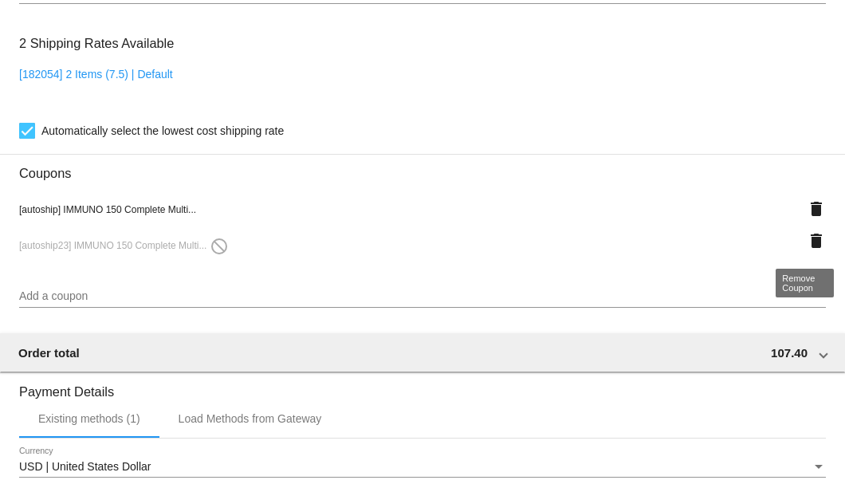
click at [809, 239] on mat-icon "delete" at bounding box center [816, 240] width 19 height 19
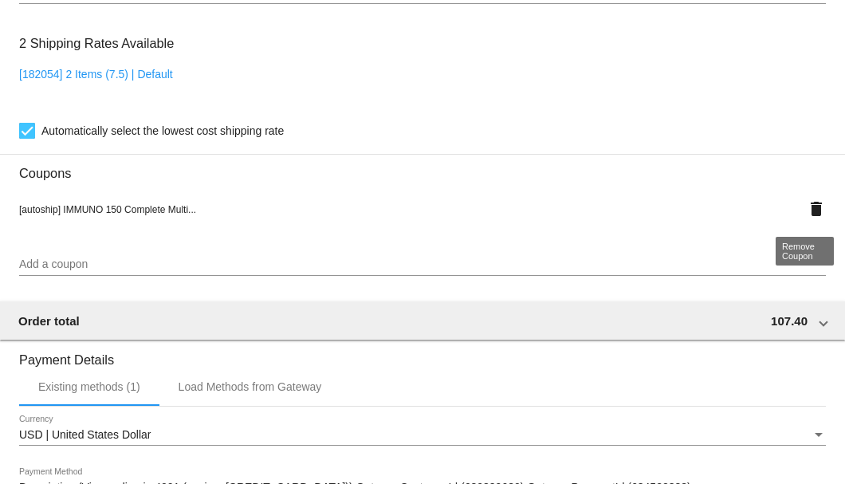
click at [807, 209] on mat-icon "delete" at bounding box center [816, 208] width 19 height 19
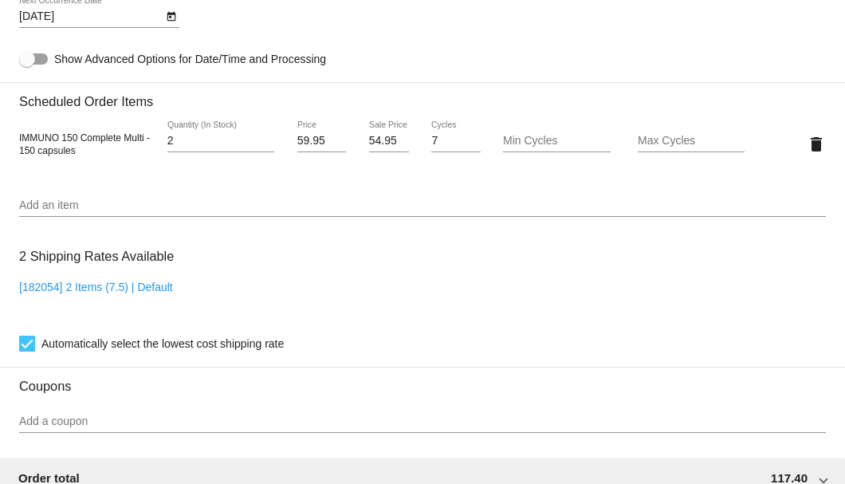
scroll to position [957, 0]
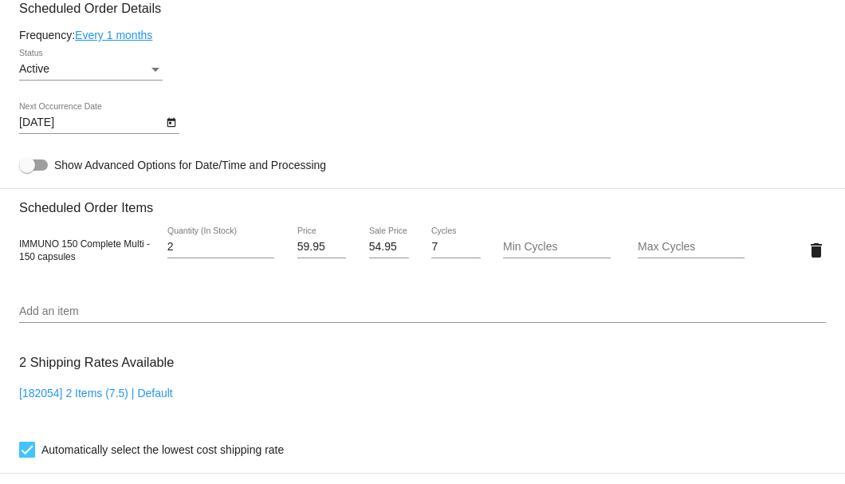
click at [309, 246] on input "59.95" at bounding box center [321, 247] width 49 height 13
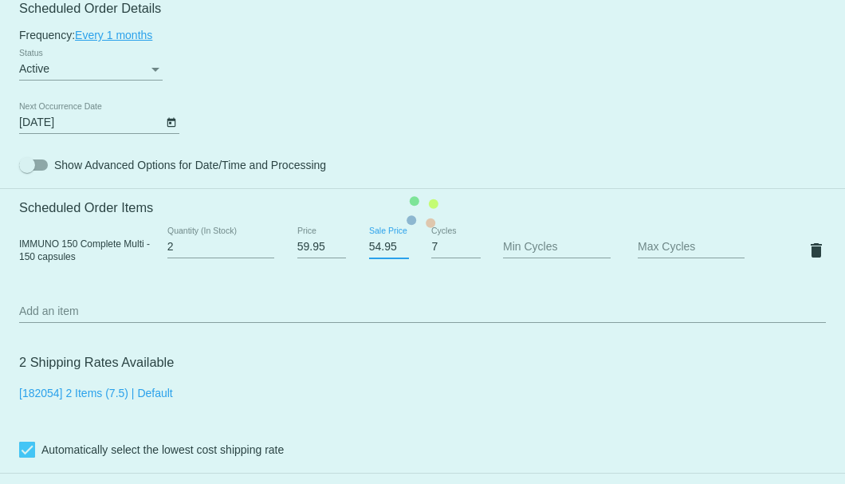
click at [377, 243] on mat-card "Customer 4924968: [PERSON_NAME] [EMAIL_ADDRESS][DOMAIN_NAME] Customer Shipping …" at bounding box center [422, 212] width 845 height 1595
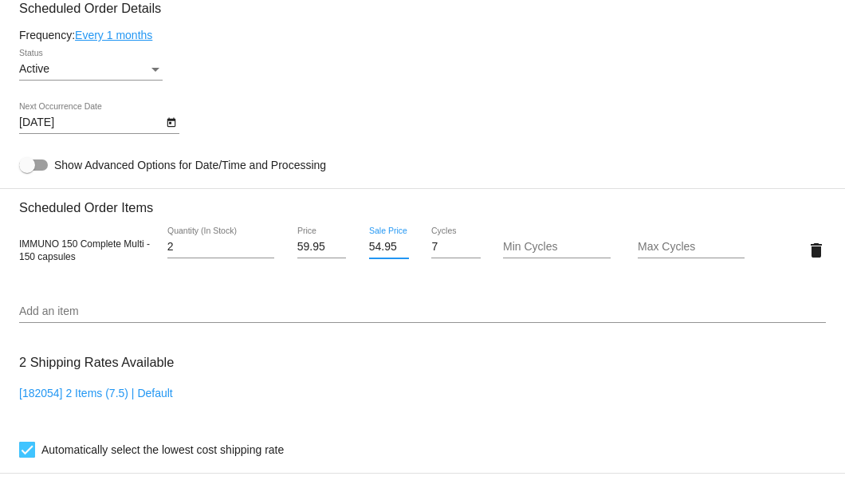
click at [378, 244] on input "54.95" at bounding box center [389, 247] width 40 height 13
type input "54.15"
click at [376, 317] on mat-card "Customer 4924968: [PERSON_NAME] [EMAIL_ADDRESS][DOMAIN_NAME] Customer Shipping …" at bounding box center [422, 212] width 845 height 1595
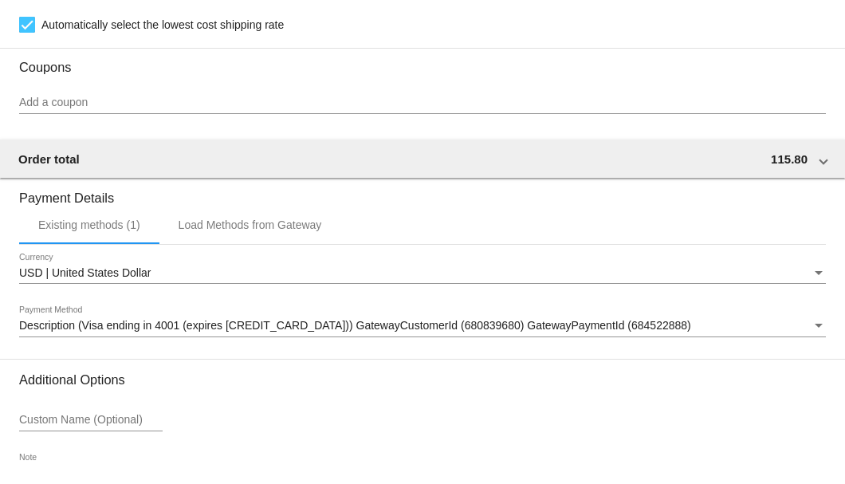
scroll to position [1483, 0]
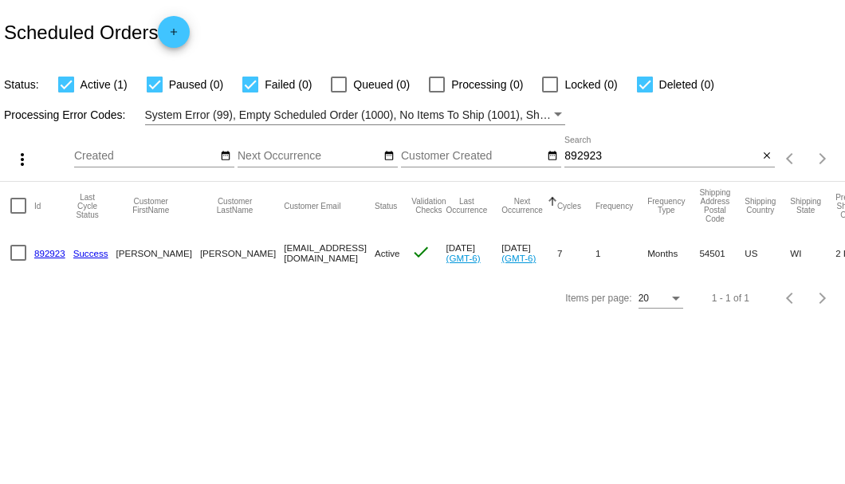
scroll to position [0, 35]
click at [759, 151] on div "close" at bounding box center [766, 156] width 17 height 17
click at [762, 153] on mat-icon "close" at bounding box center [767, 156] width 11 height 13
click at [762, 153] on mat-icon "search" at bounding box center [765, 159] width 19 height 25
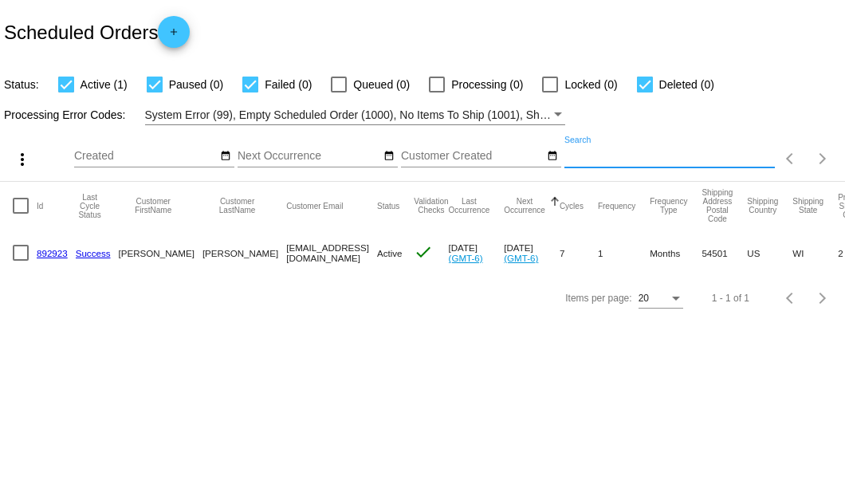
click at [762, 153] on input "Search" at bounding box center [670, 156] width 211 height 13
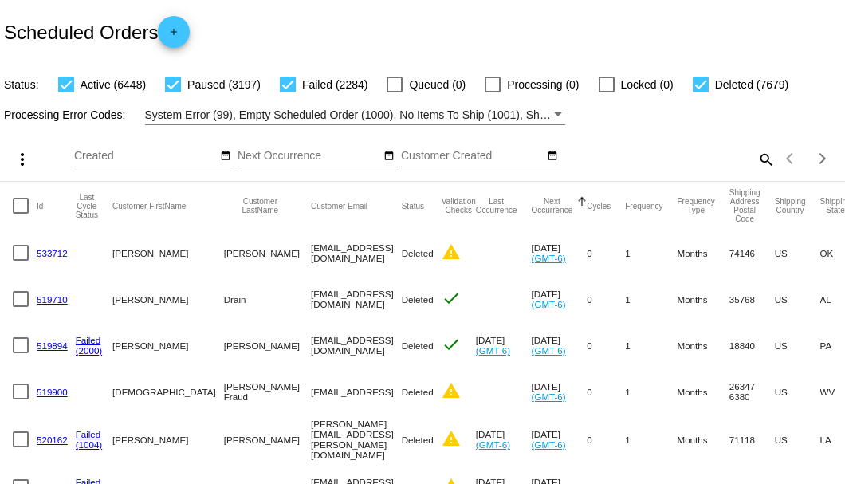
click at [660, 10] on div "Scheduled Orders add" at bounding box center [422, 32] width 845 height 64
